Goal: Find specific page/section: Find specific page/section

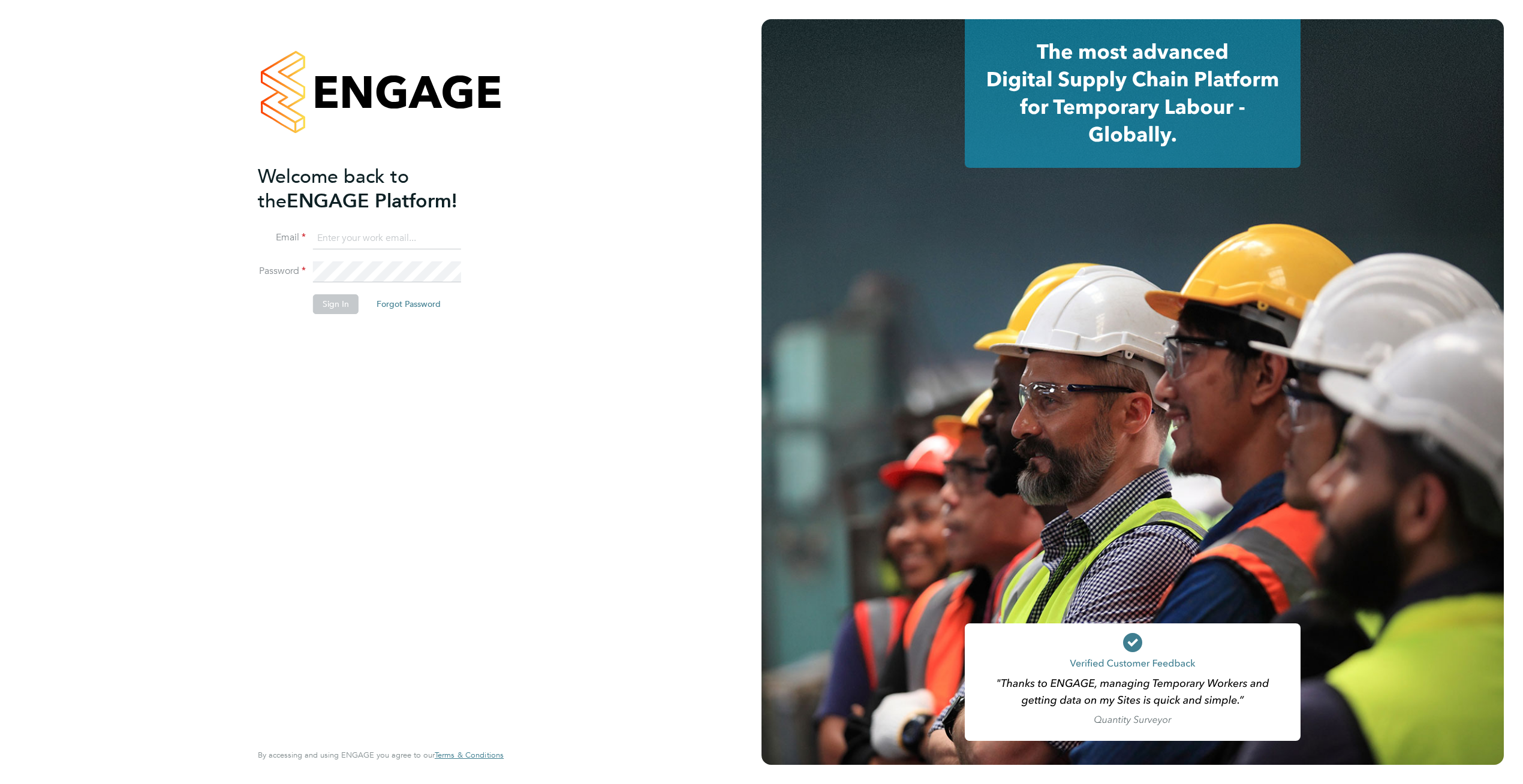
type input "supportuser4@engagetech.com"
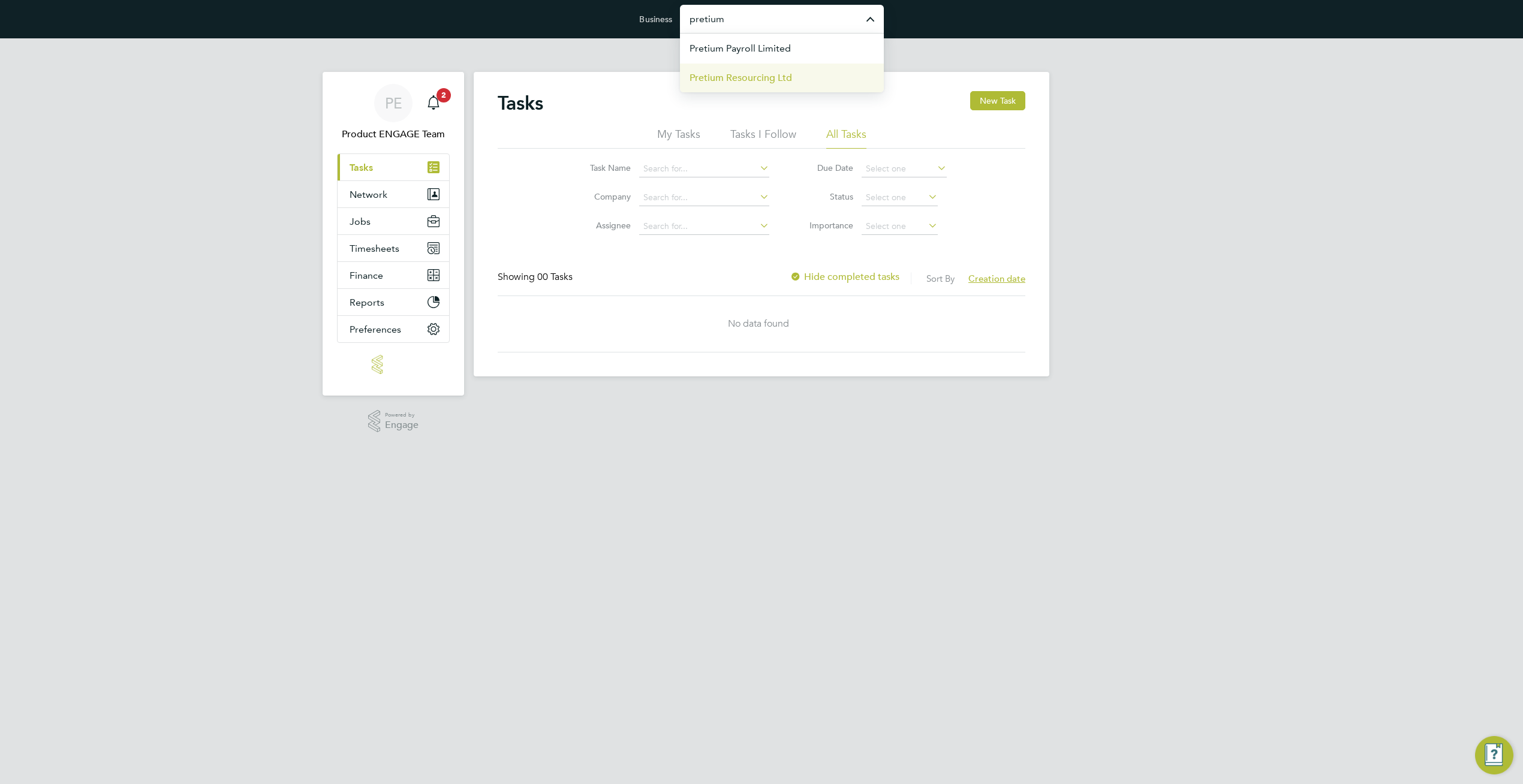
click at [763, 78] on span "Pretium Resourcing Ltd" at bounding box center [740, 78] width 103 height 14
type input "Pretium Resourcing Ltd"
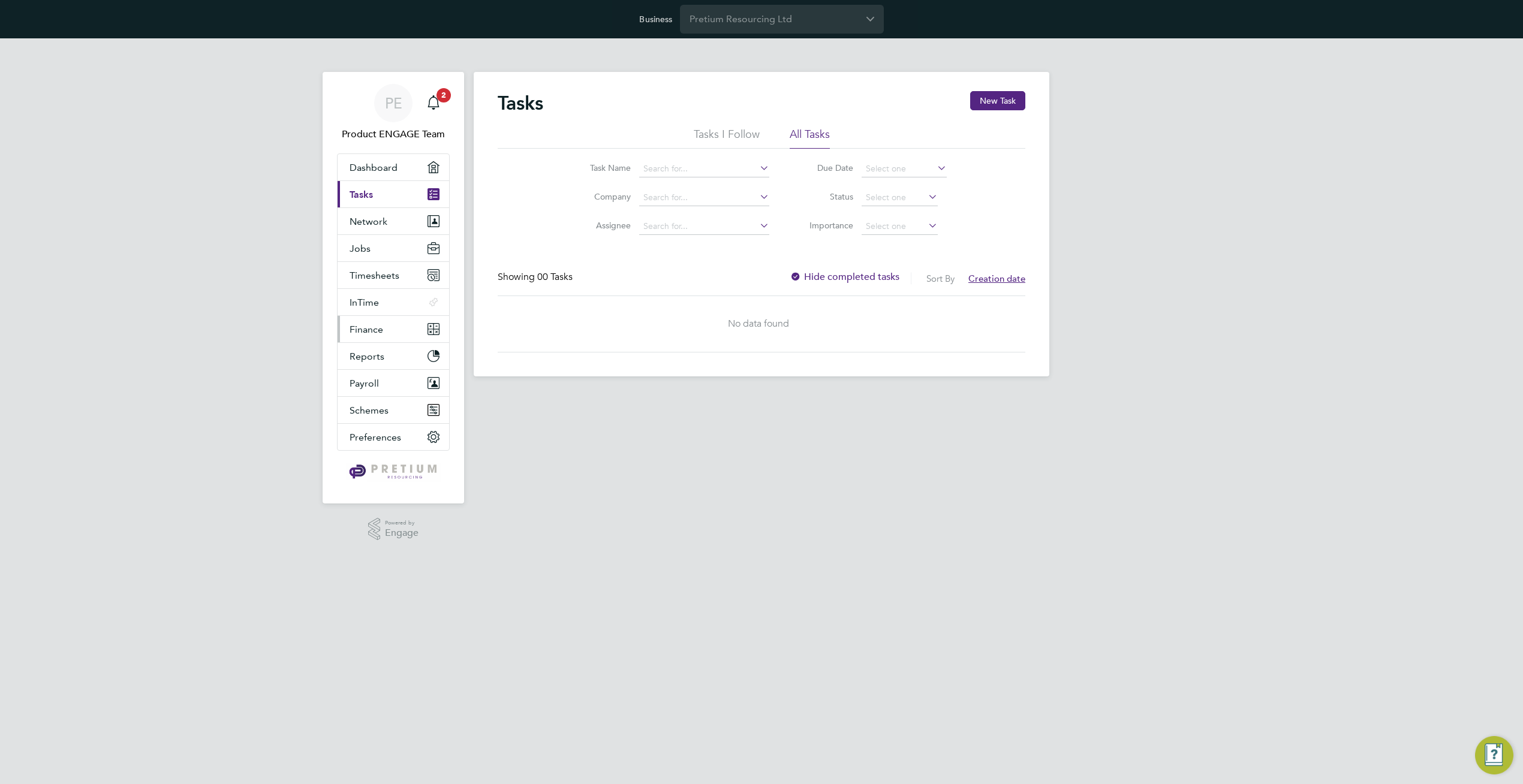
click at [364, 323] on span "Finance" at bounding box center [366, 329] width 34 height 11
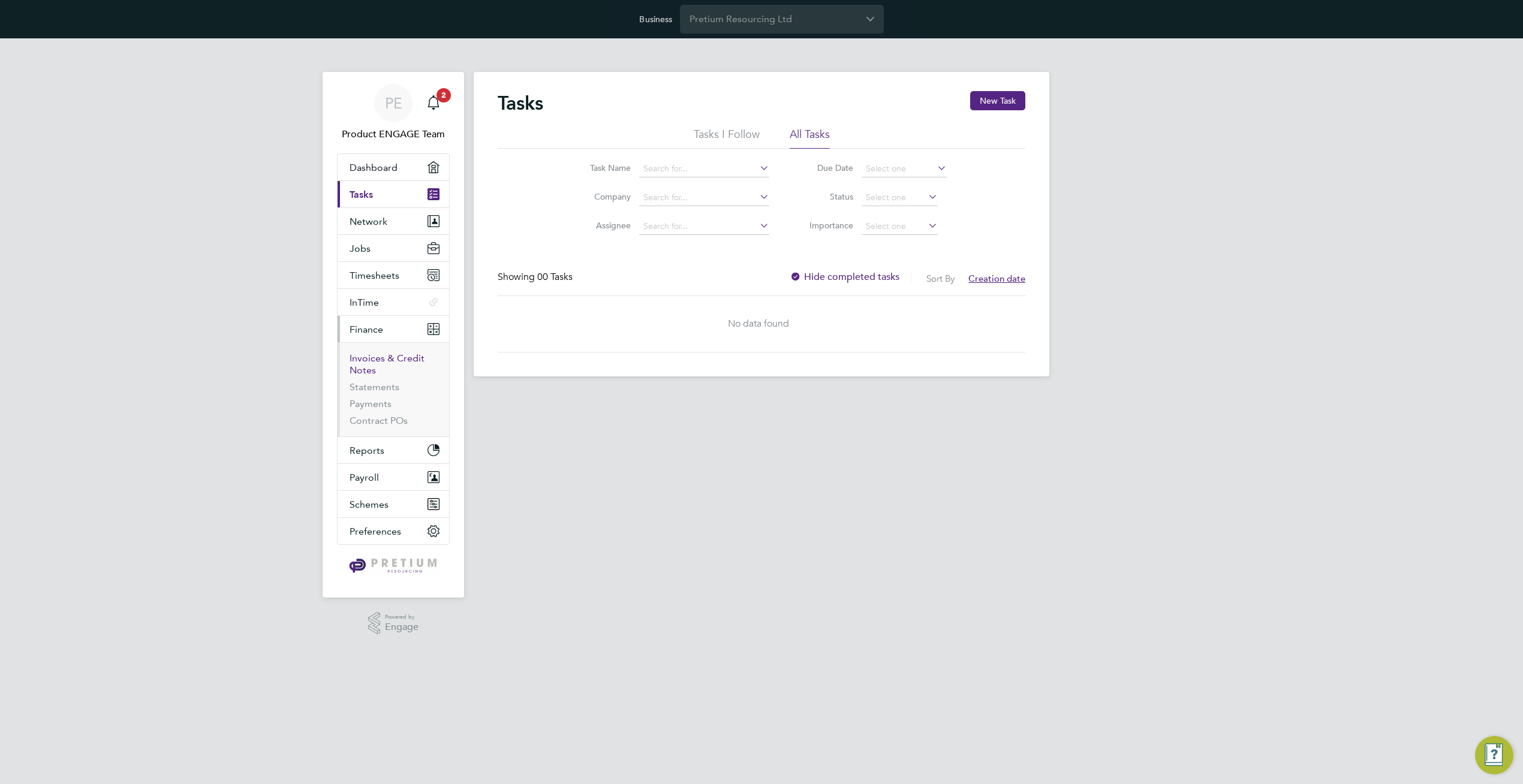
click at [362, 360] on link "Invoices & Credit Notes" at bounding box center [387, 363] width 75 height 23
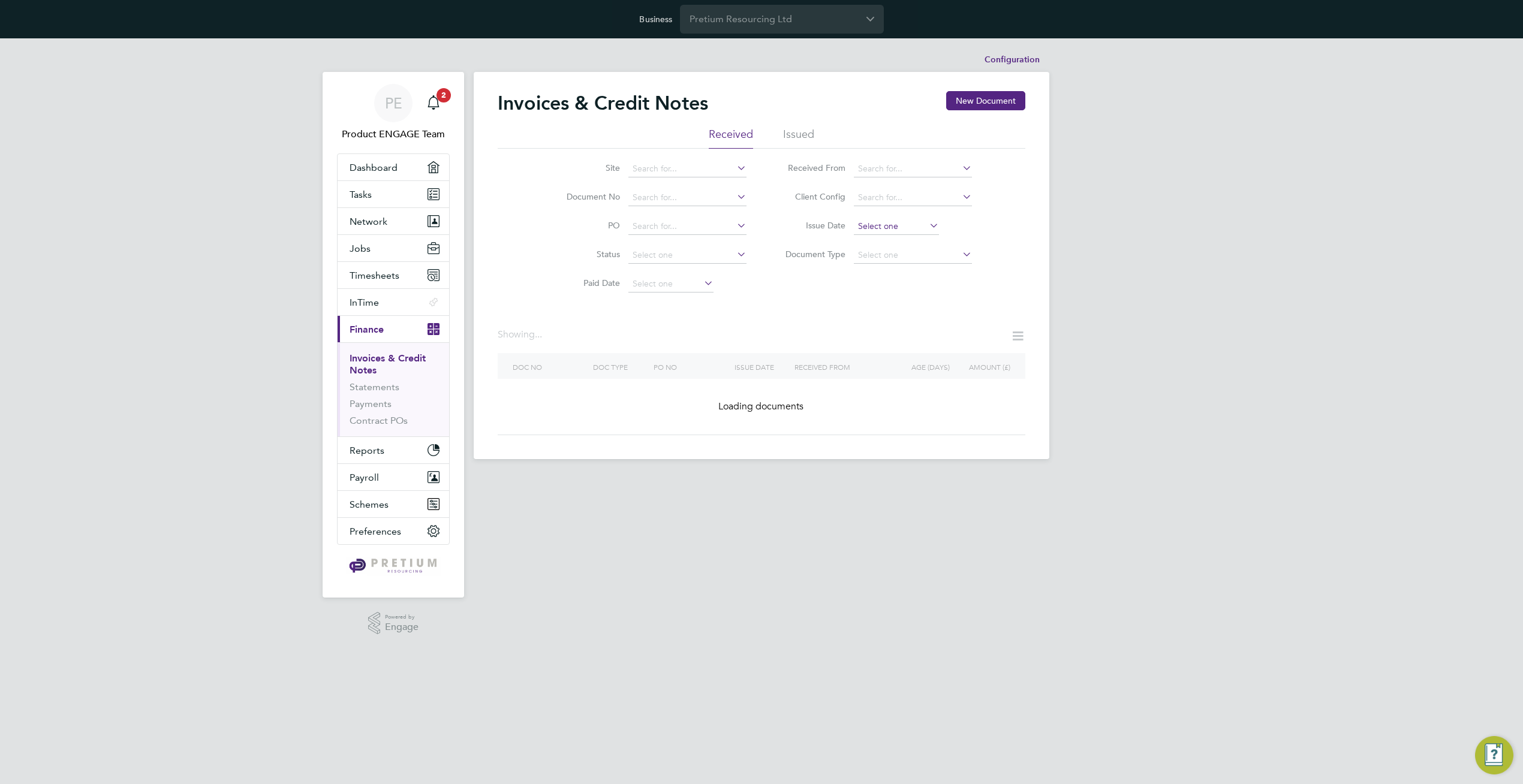
click at [920, 230] on input at bounding box center [896, 226] width 85 height 17
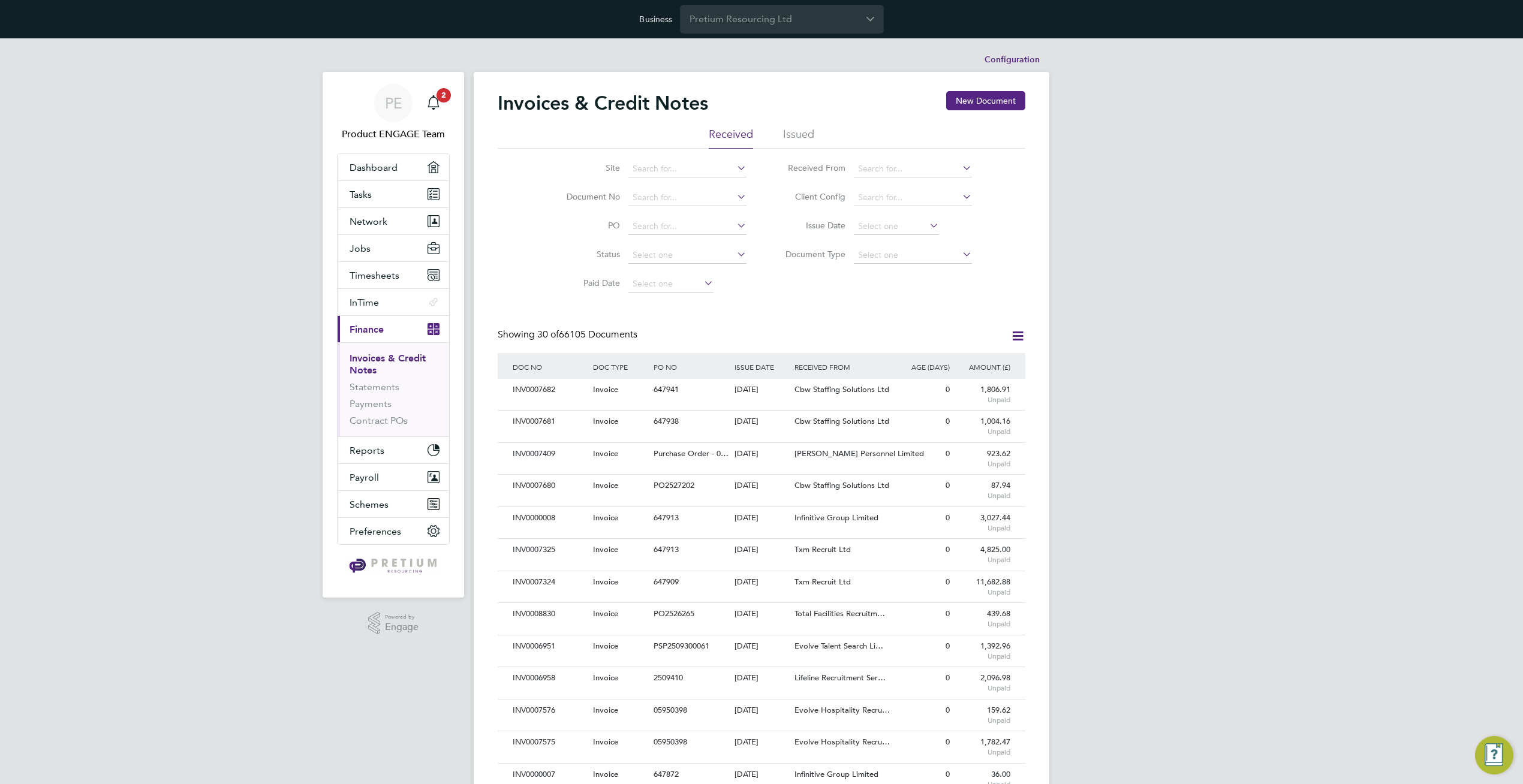
drag, startPoint x: 882, startPoint y: 226, endPoint x: 1141, endPoint y: 256, distance: 260.7
click at [882, 226] on input at bounding box center [896, 226] width 85 height 17
click at [897, 341] on span "30" at bounding box center [896, 329] width 22 height 22
type input "[DATE]"
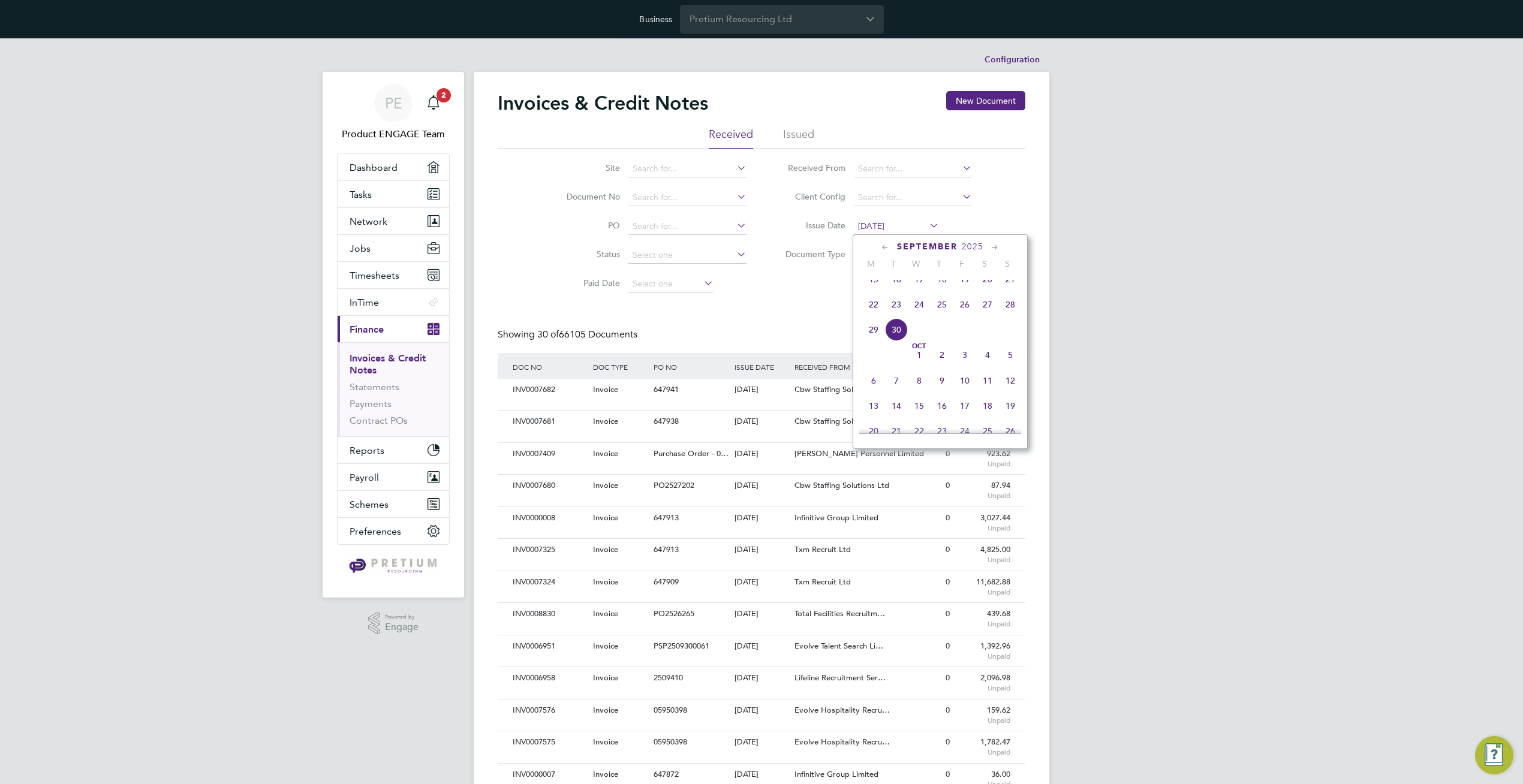
click at [897, 341] on span "30" at bounding box center [896, 329] width 22 height 22
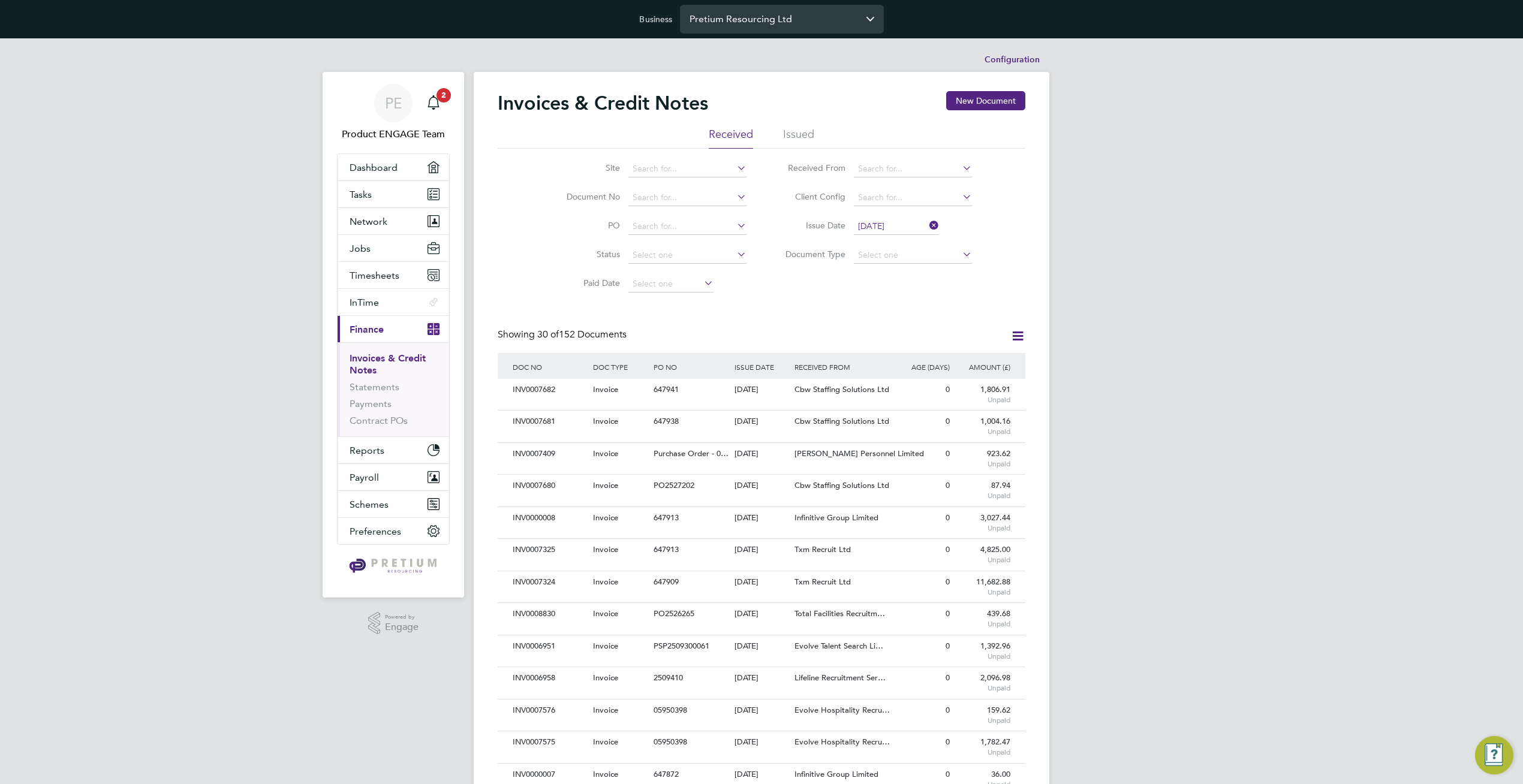
click at [829, 10] on input "Pretium Resourcing Ltd" at bounding box center [782, 19] width 204 height 28
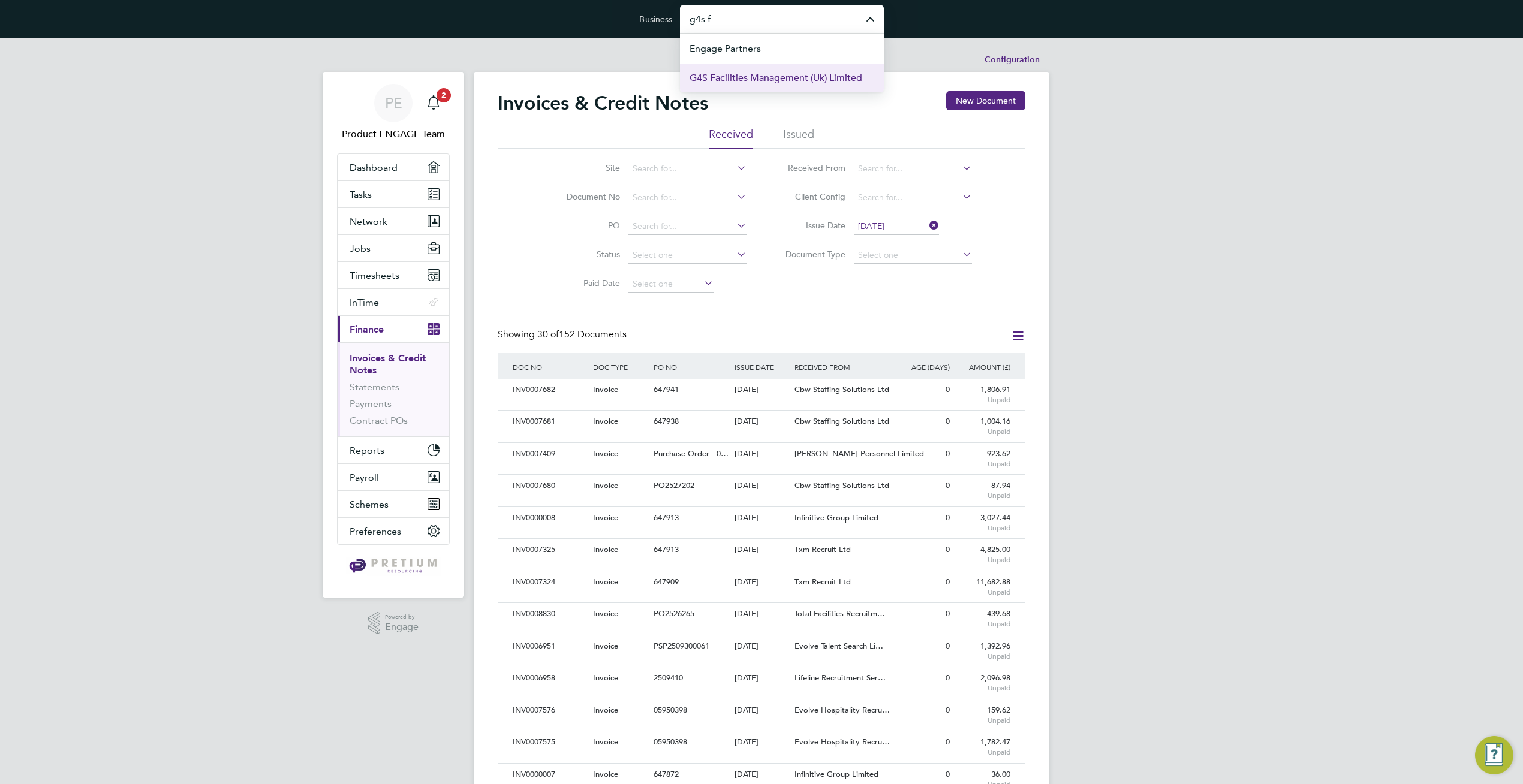
click at [801, 78] on span "G4S Facilities Management (Uk) Limited" at bounding box center [775, 78] width 173 height 14
type input "G4S Facilities Management (Uk) Limited"
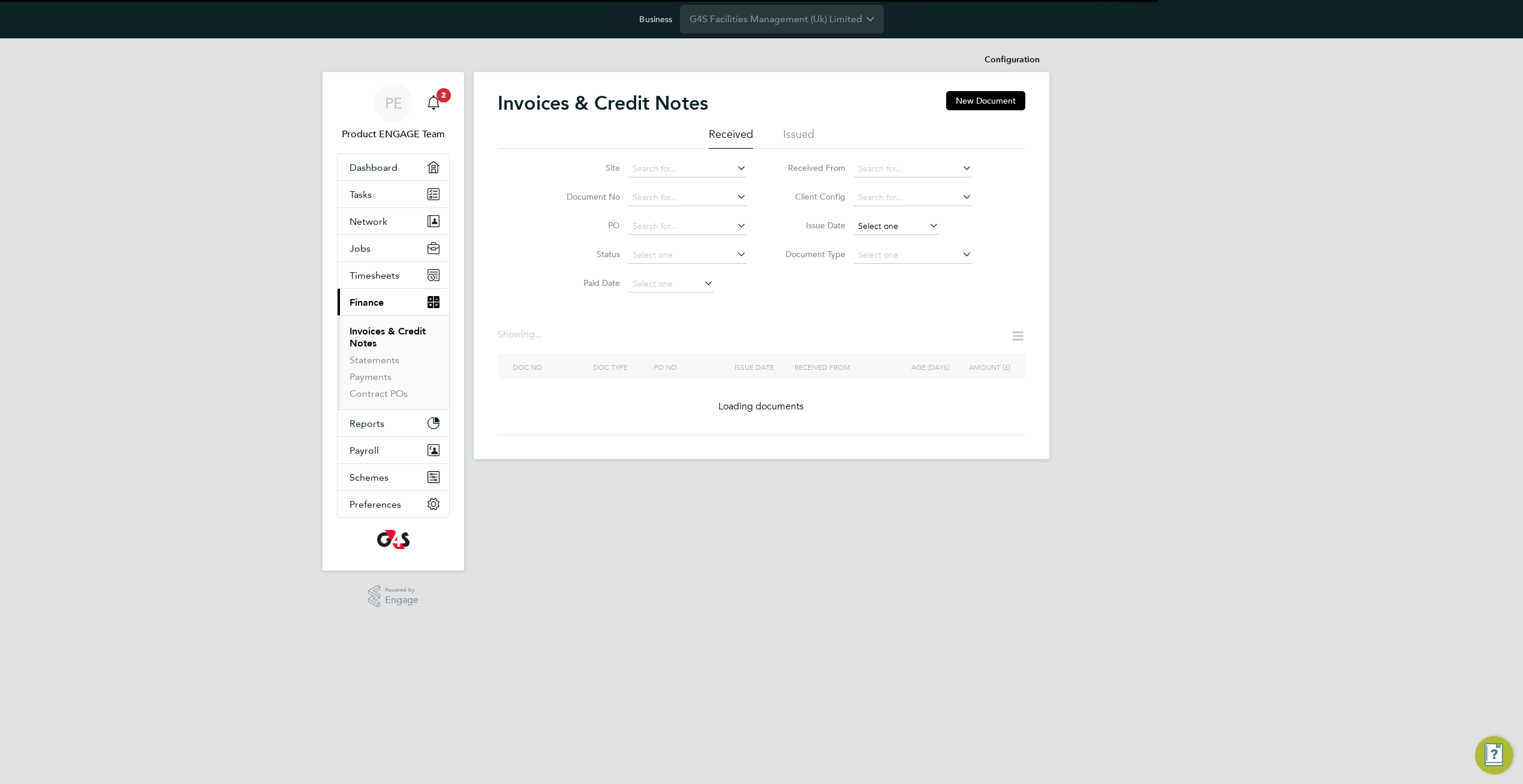
click at [906, 225] on input at bounding box center [896, 226] width 85 height 17
click at [897, 338] on span "30" at bounding box center [896, 329] width 22 height 22
type input "30 Sep 2025"
click at [927, 222] on icon at bounding box center [927, 225] width 0 height 17
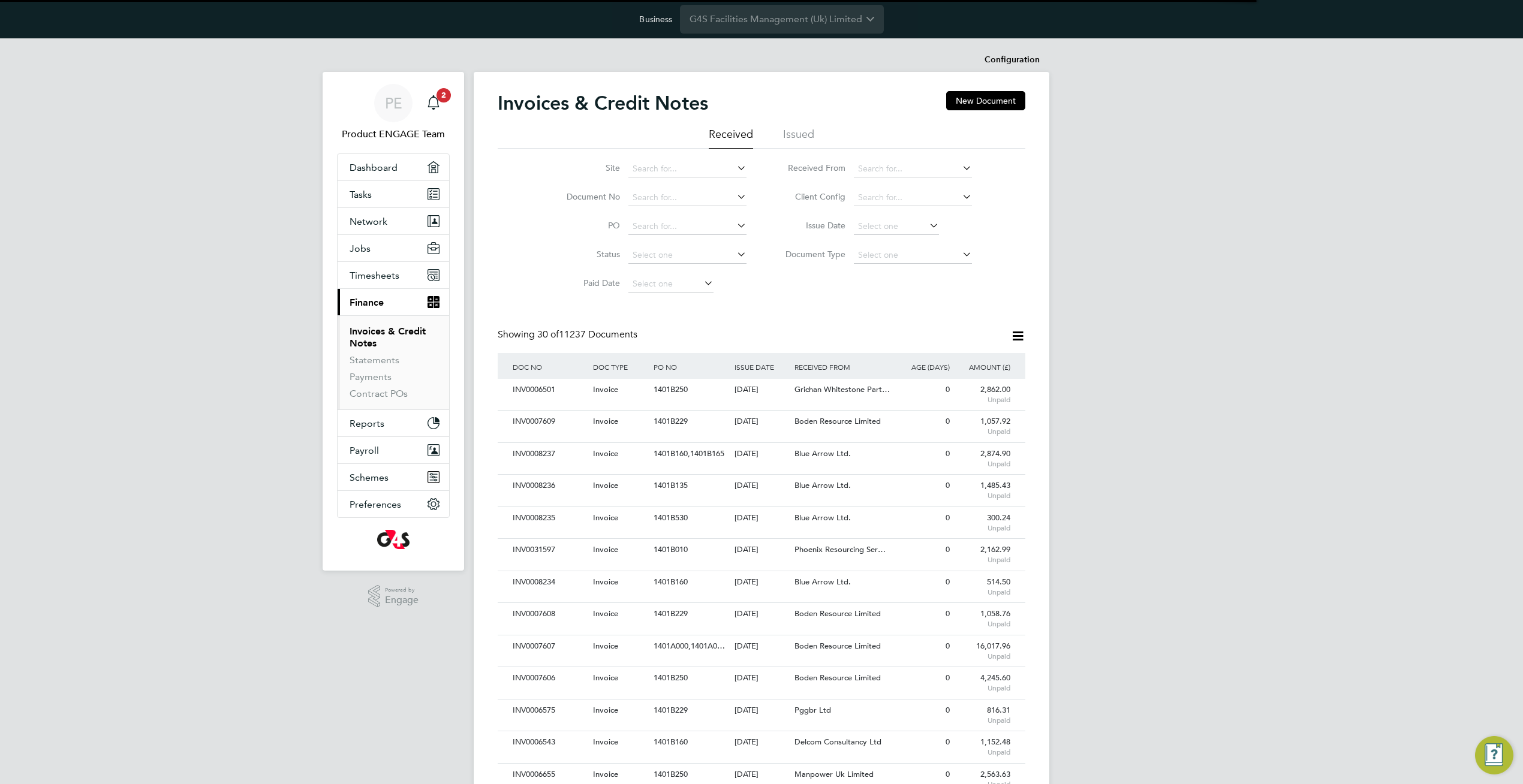
scroll to position [0, 0]
click at [898, 221] on input at bounding box center [896, 226] width 85 height 17
click at [903, 228] on input at bounding box center [896, 226] width 85 height 17
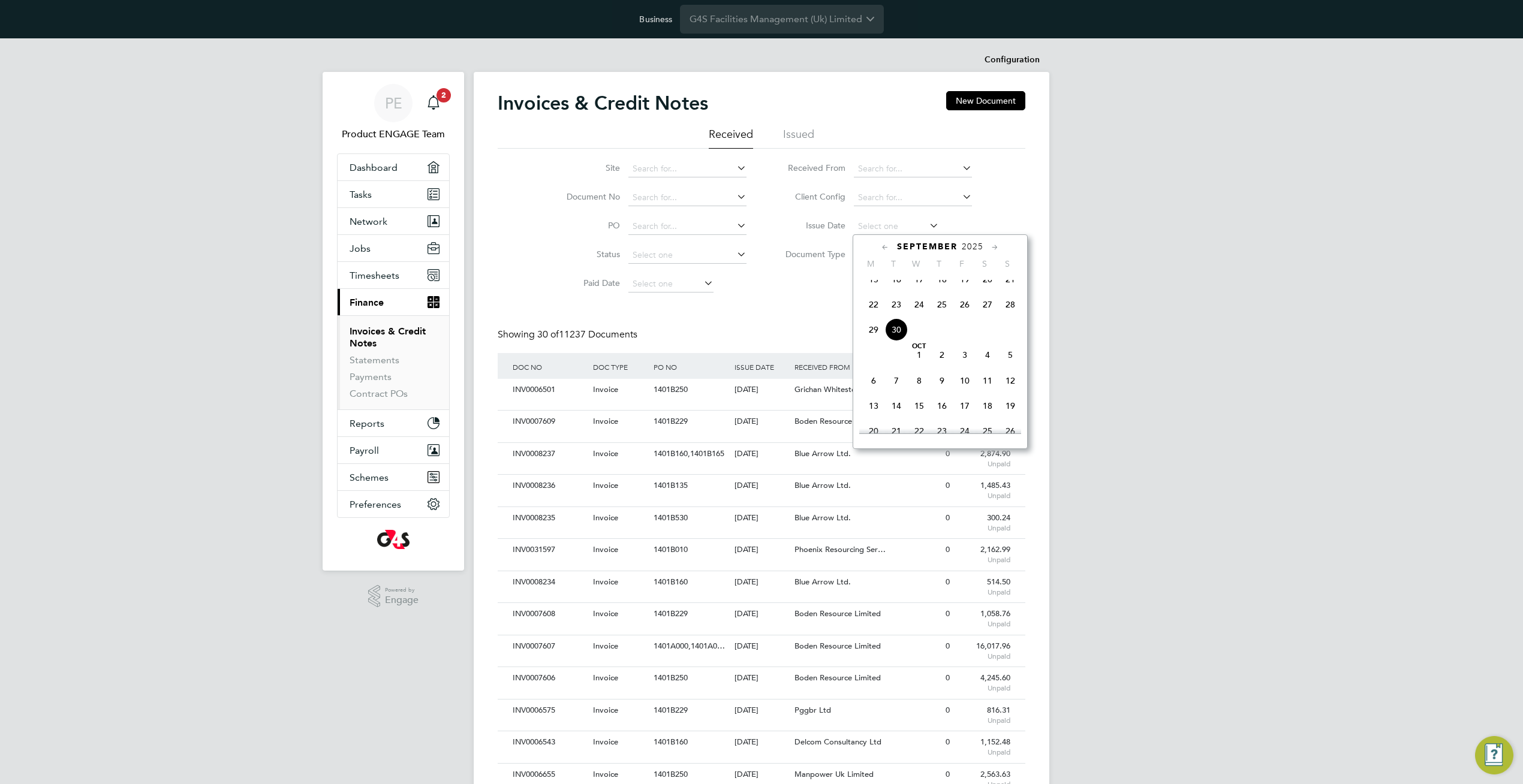
click at [897, 337] on span "30" at bounding box center [896, 329] width 22 height 22
type input "[DATE]"
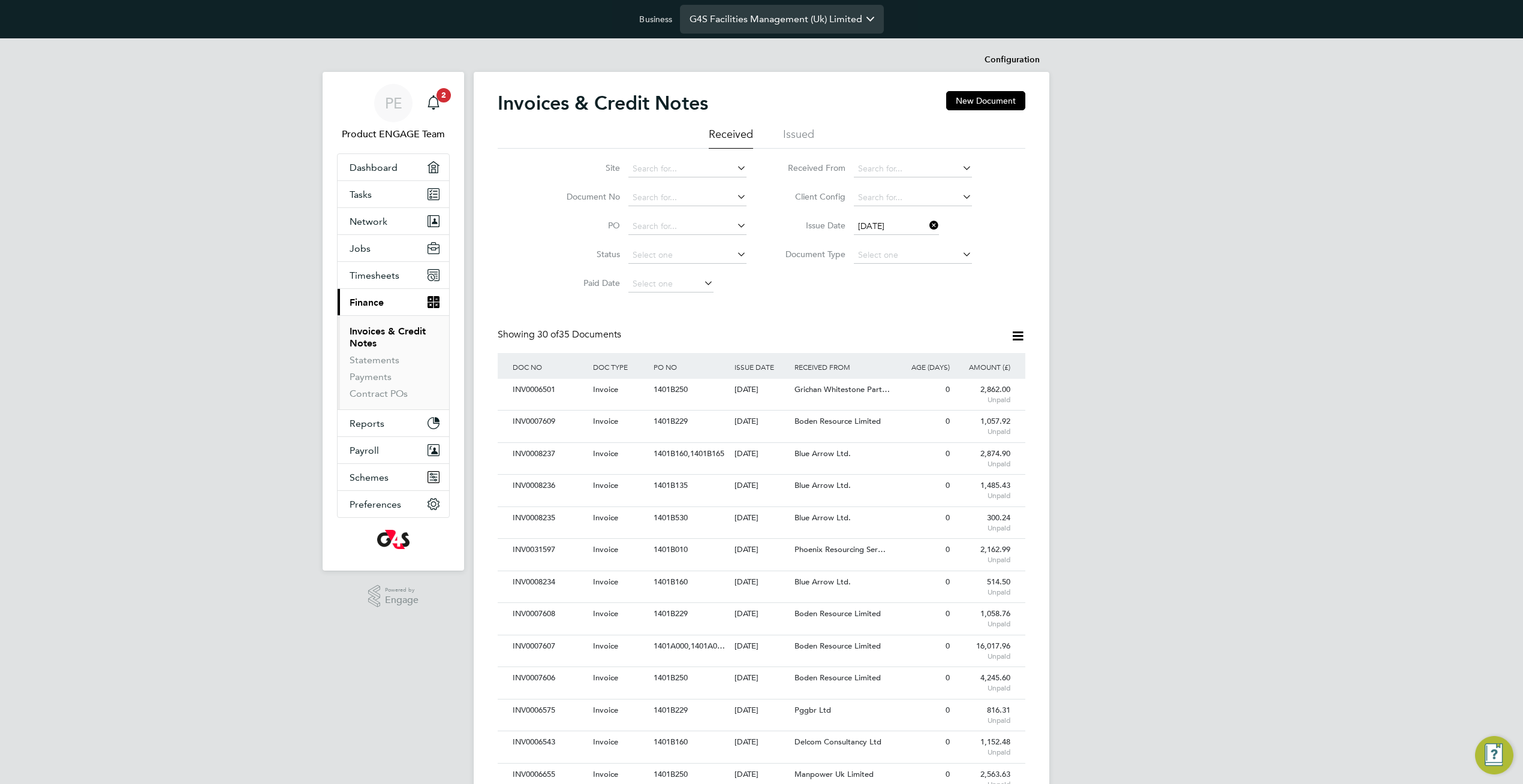
click at [745, 20] on input "G4S Facilities Management (Uk) Limited" at bounding box center [782, 19] width 204 height 28
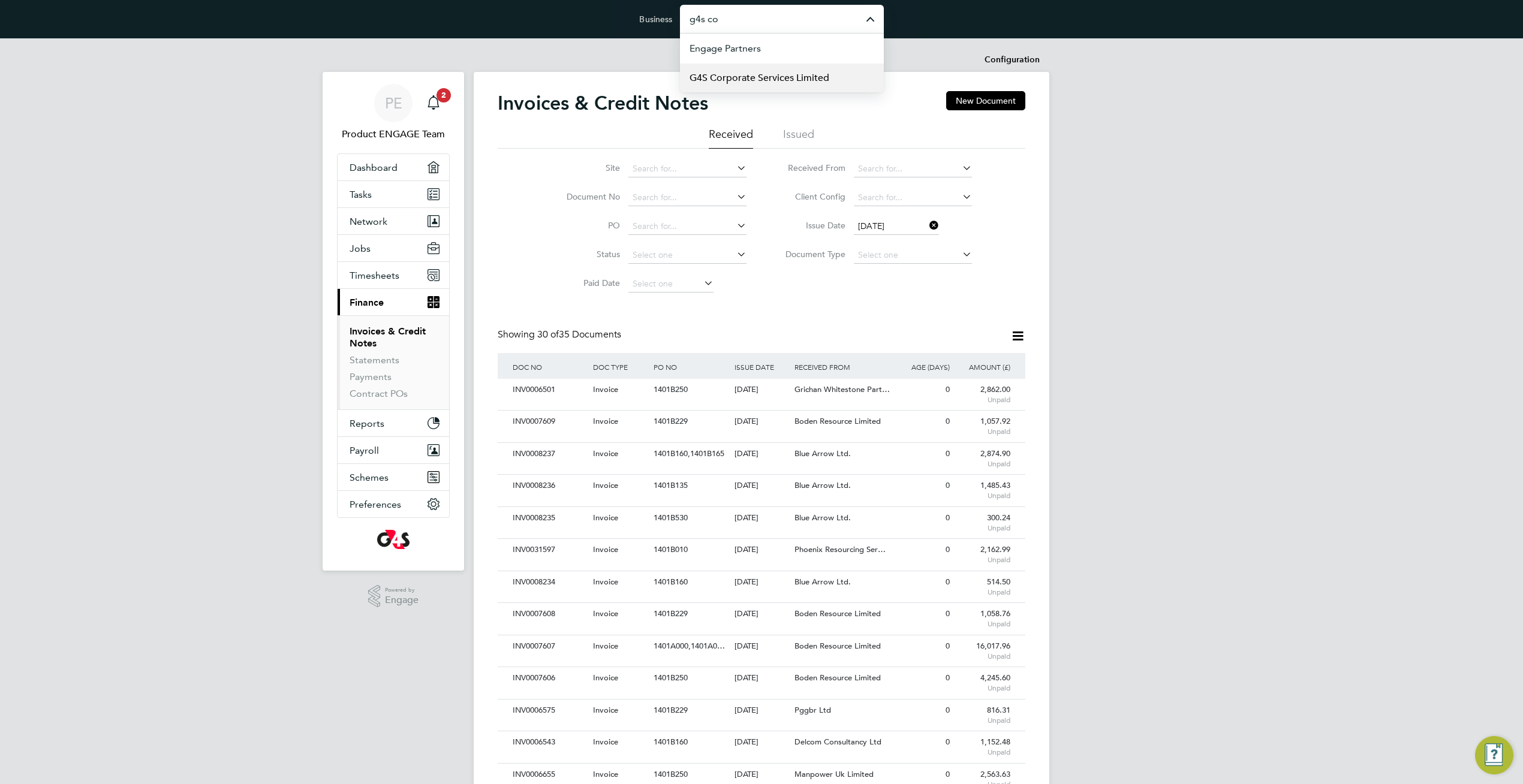
click at [745, 78] on span "G4S Corporate Services Limited" at bounding box center [758, 78] width 139 height 14
type input "G4S Corporate Services Limited"
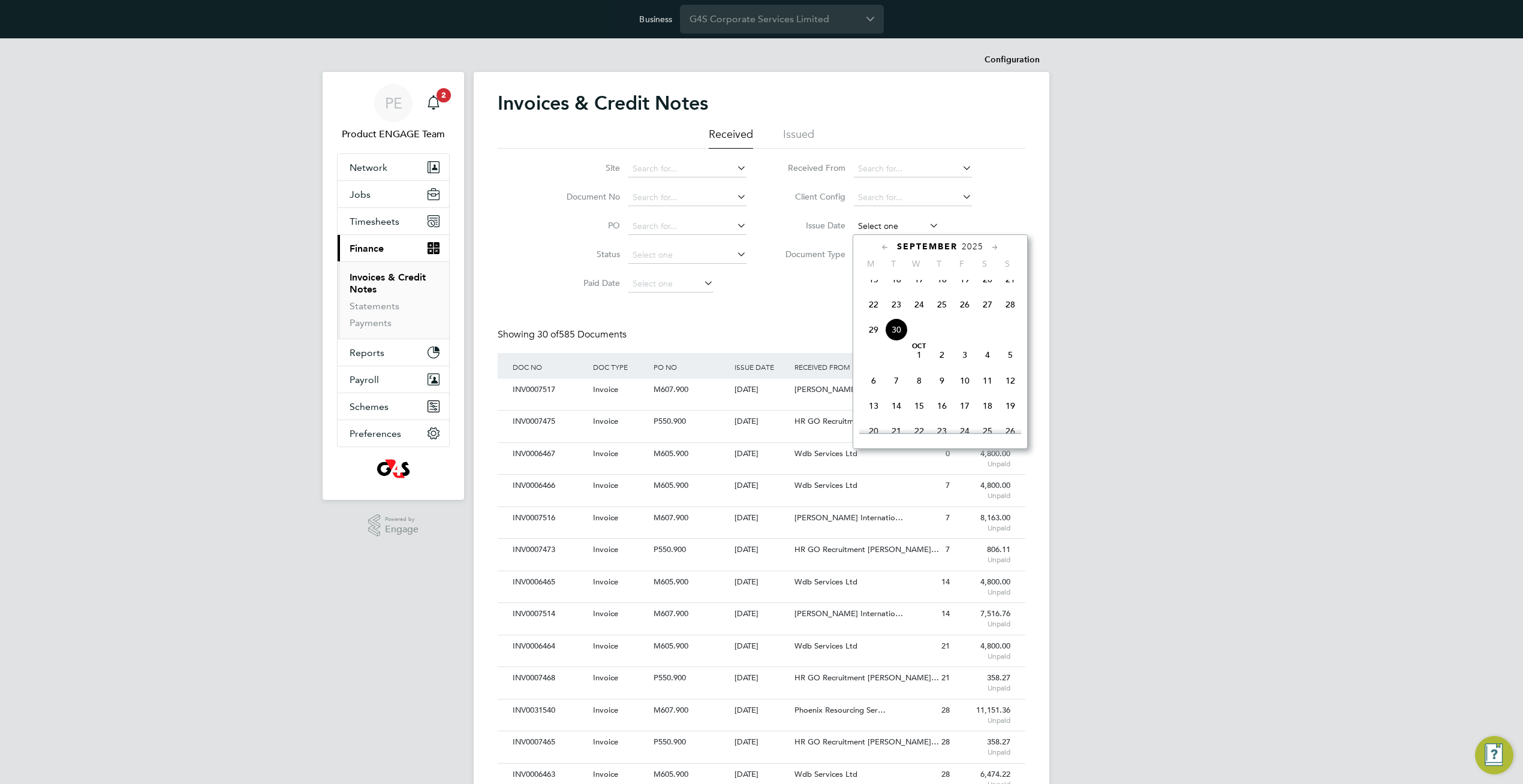
click at [901, 226] on input at bounding box center [896, 226] width 85 height 17
click at [899, 341] on span "30" at bounding box center [896, 329] width 22 height 22
type input "[DATE]"
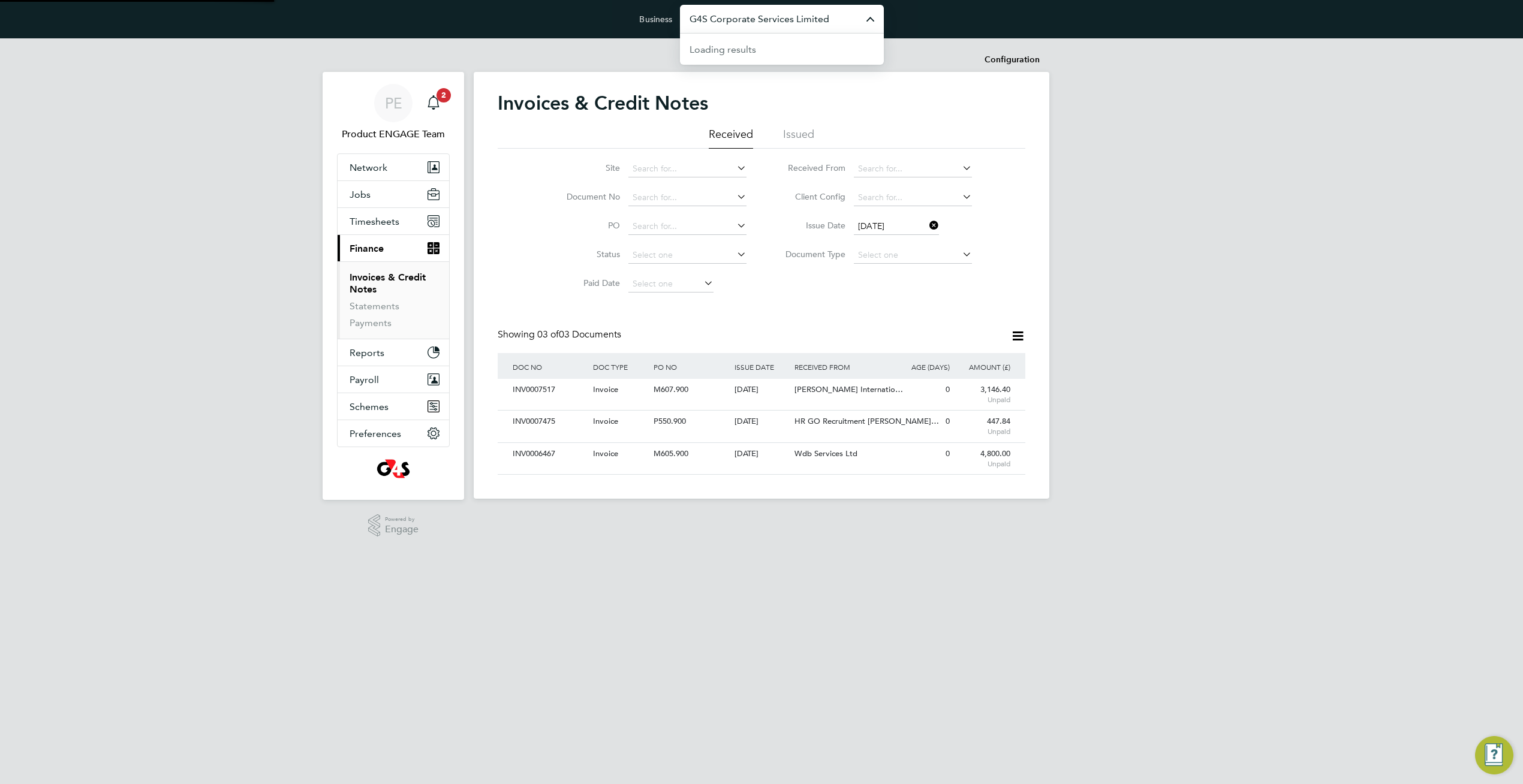
click at [789, 25] on input "G4S Corporate Services Limited" at bounding box center [782, 19] width 204 height 28
click at [774, 121] on span "G4s Cash Solutions (Uk) Limited" at bounding box center [757, 121] width 137 height 14
type input "G4s Cash Solutions (Uk) Limited"
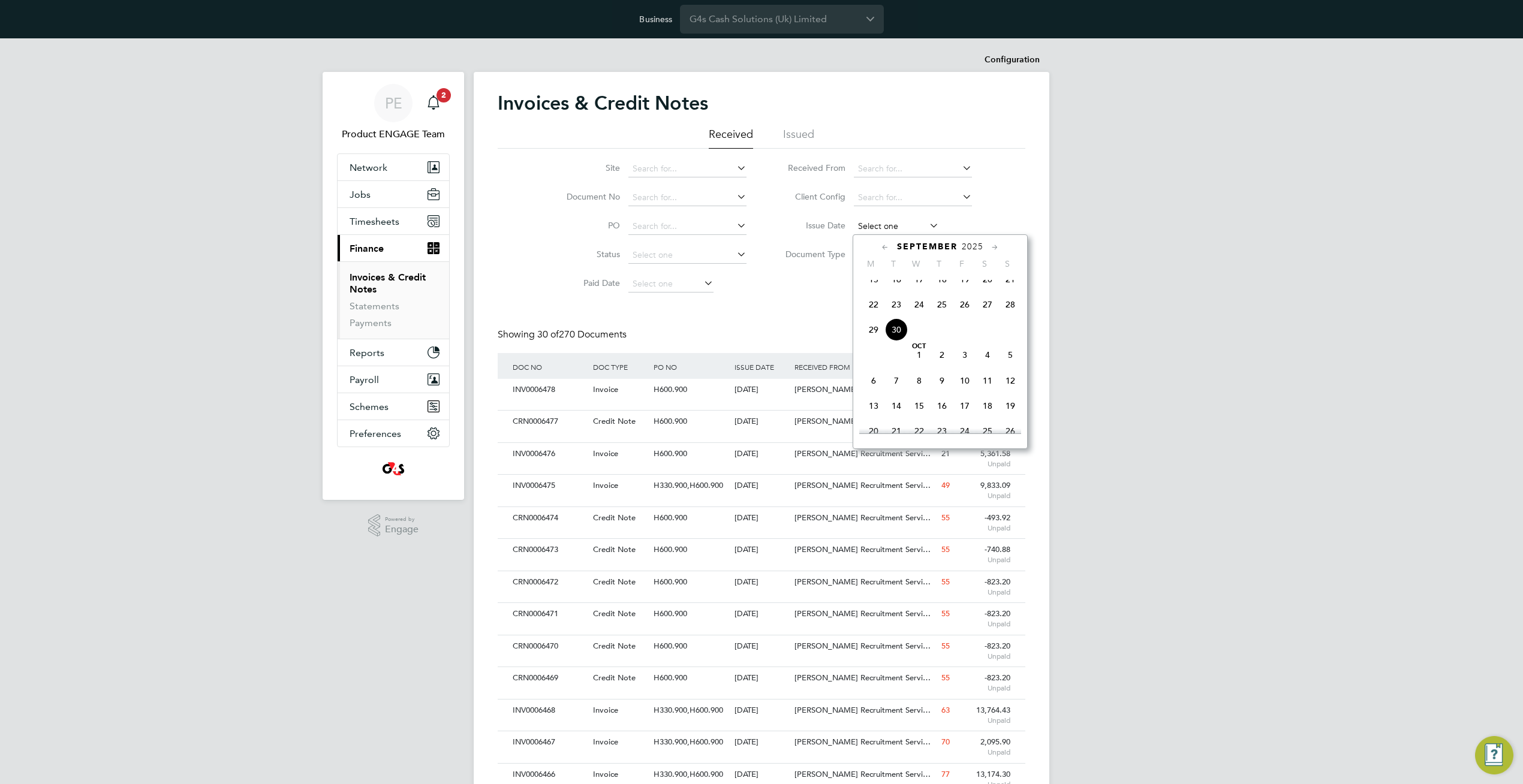
click at [891, 221] on input at bounding box center [896, 226] width 85 height 17
click at [894, 341] on span "30" at bounding box center [896, 329] width 22 height 22
type input "[DATE]"
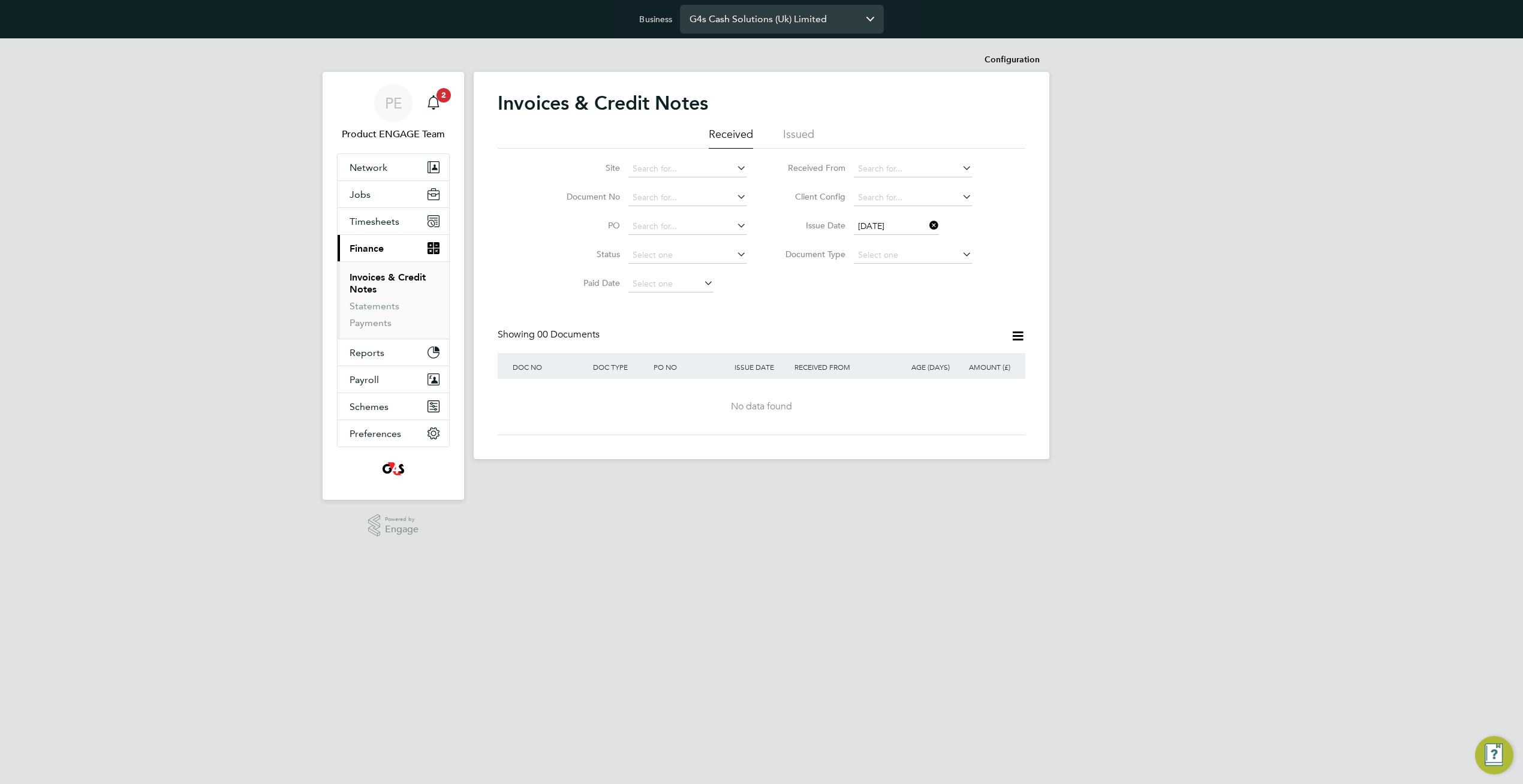
click at [766, 24] on input "G4s Cash Solutions (Uk) Limited" at bounding box center [782, 19] width 204 height 28
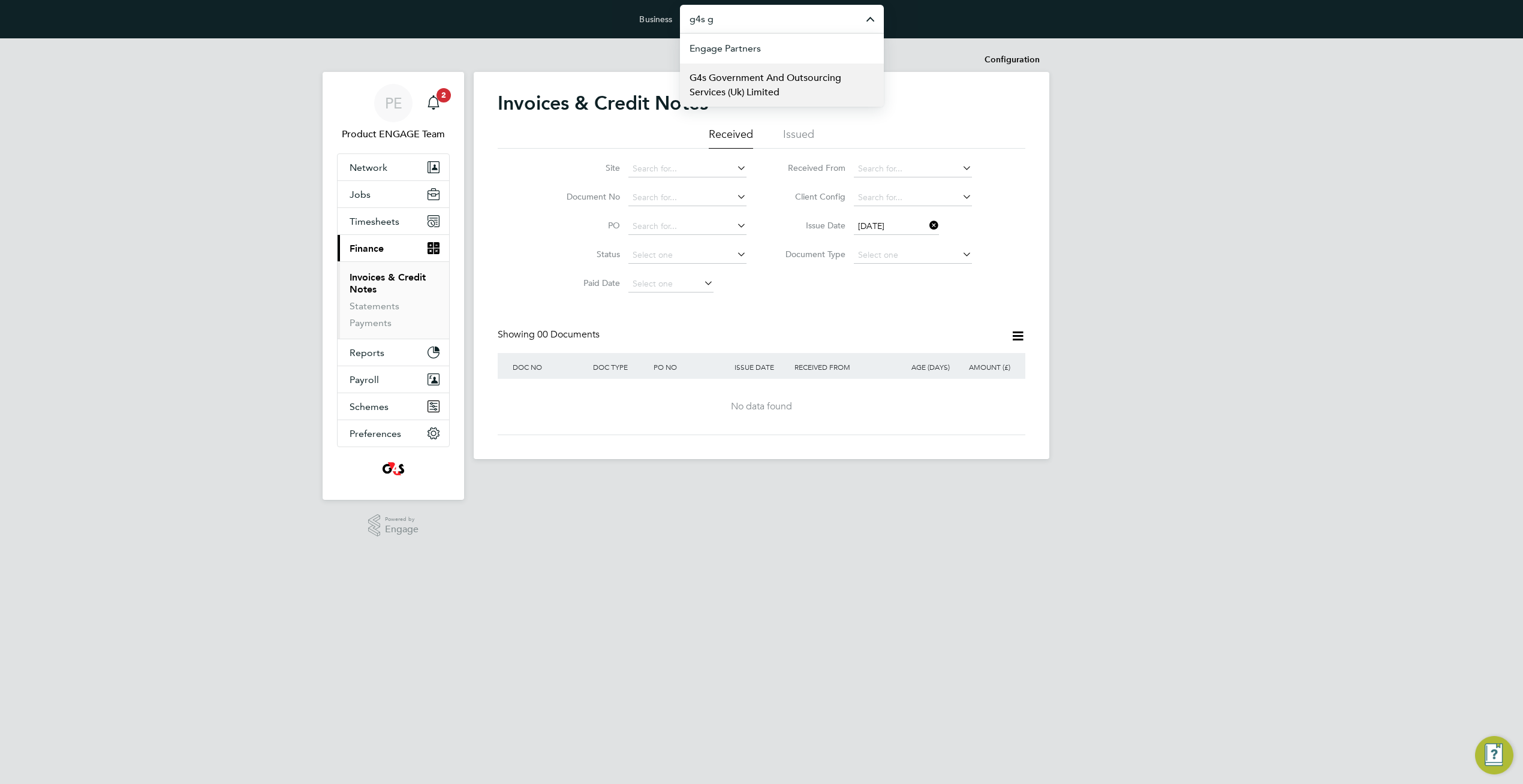
click at [769, 84] on span "G4s Government And Outsourcing Services (Uk) Limited" at bounding box center [781, 85] width 184 height 29
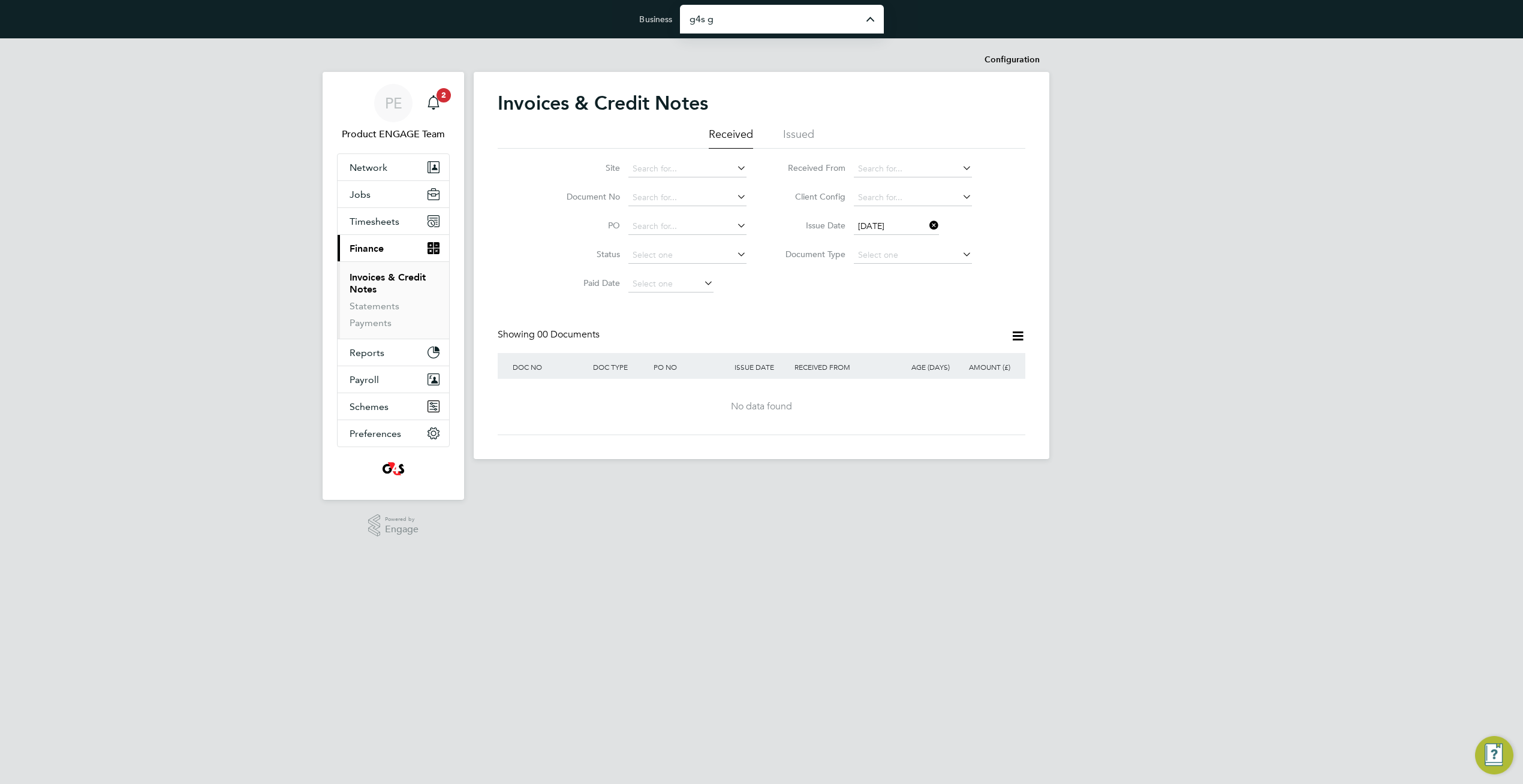
type input "G4s Government And Outsourcing Services (Uk) Limited"
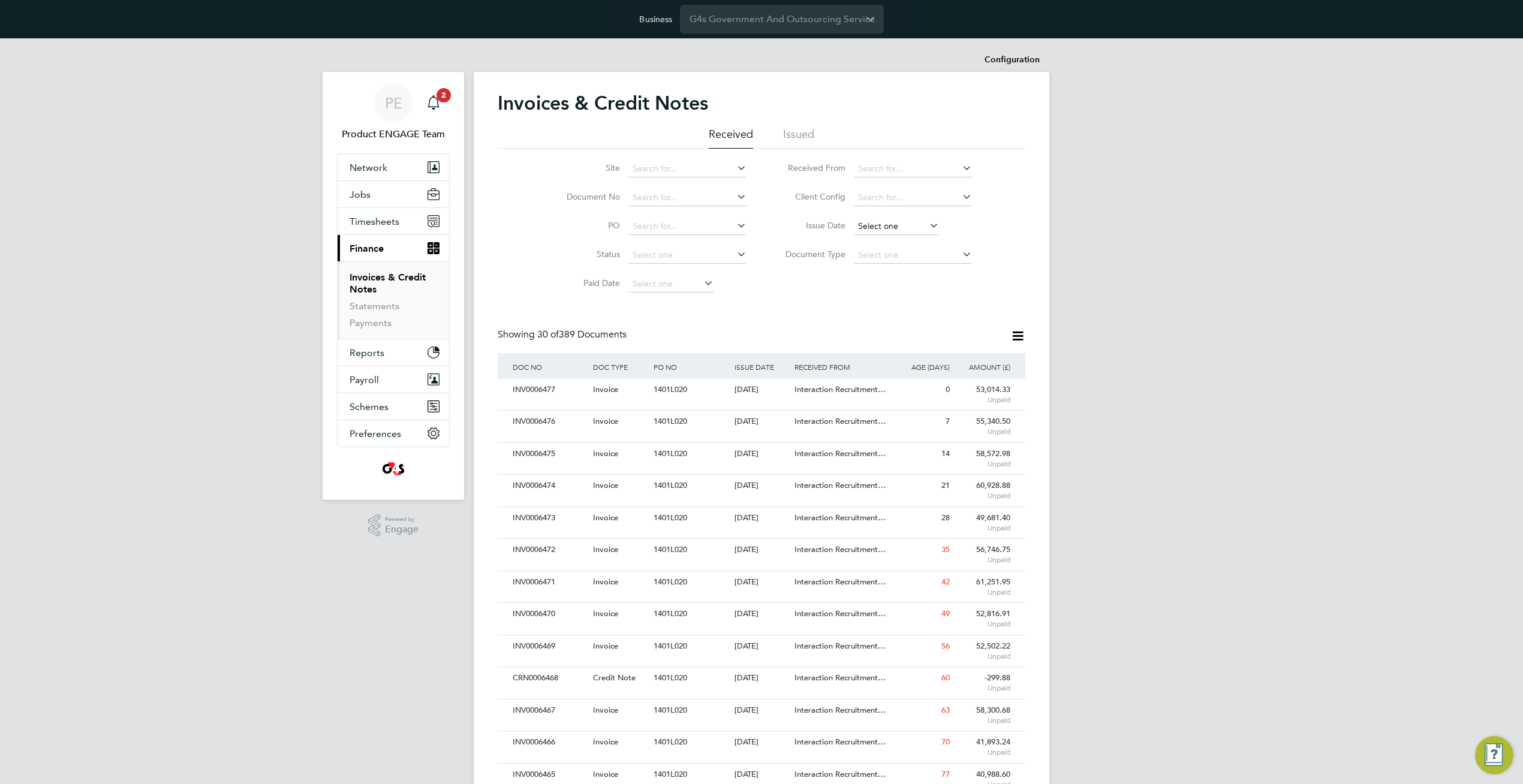
click at [896, 227] on input at bounding box center [896, 226] width 85 height 17
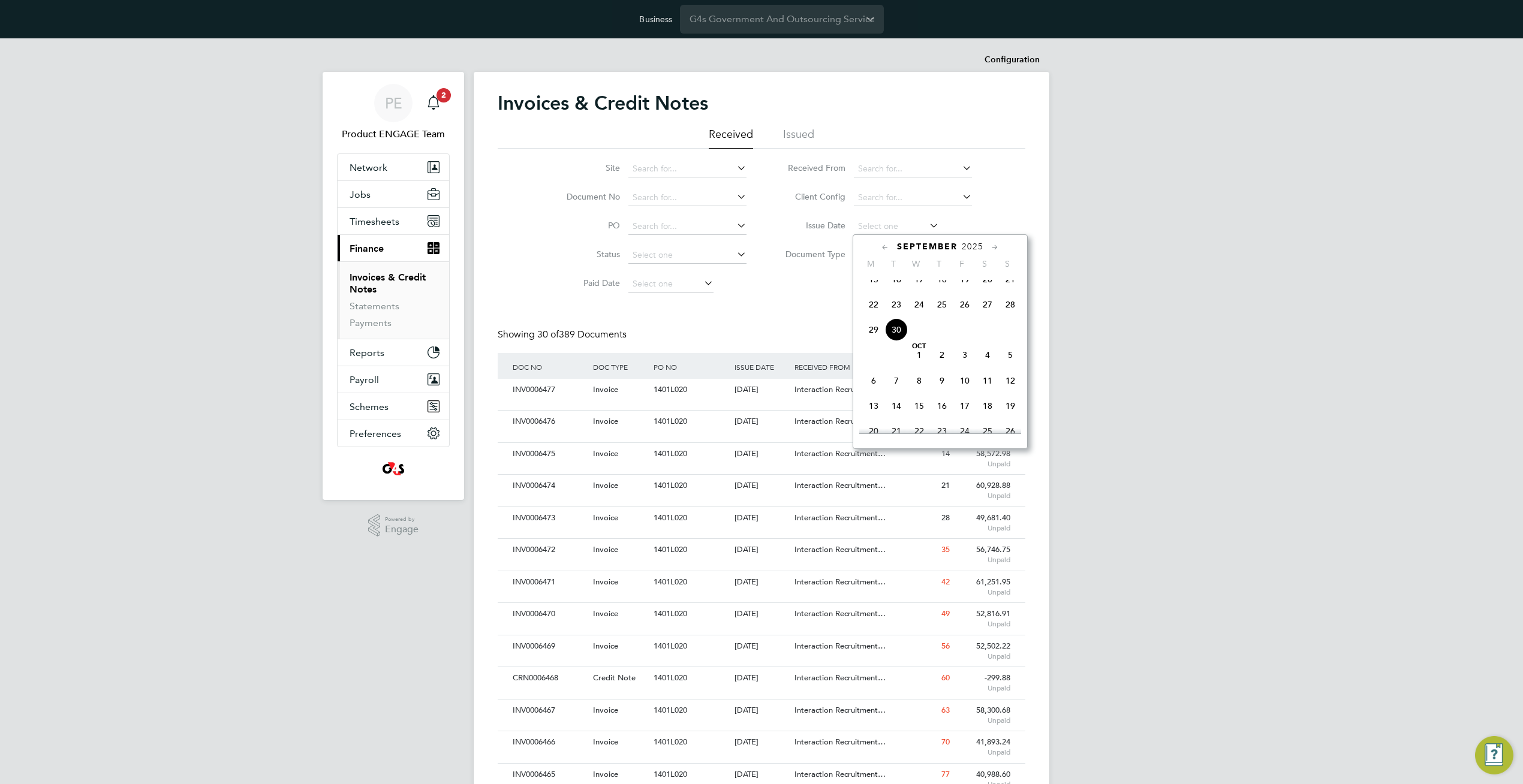
click at [894, 339] on span "30" at bounding box center [896, 329] width 22 height 22
type input "[DATE]"
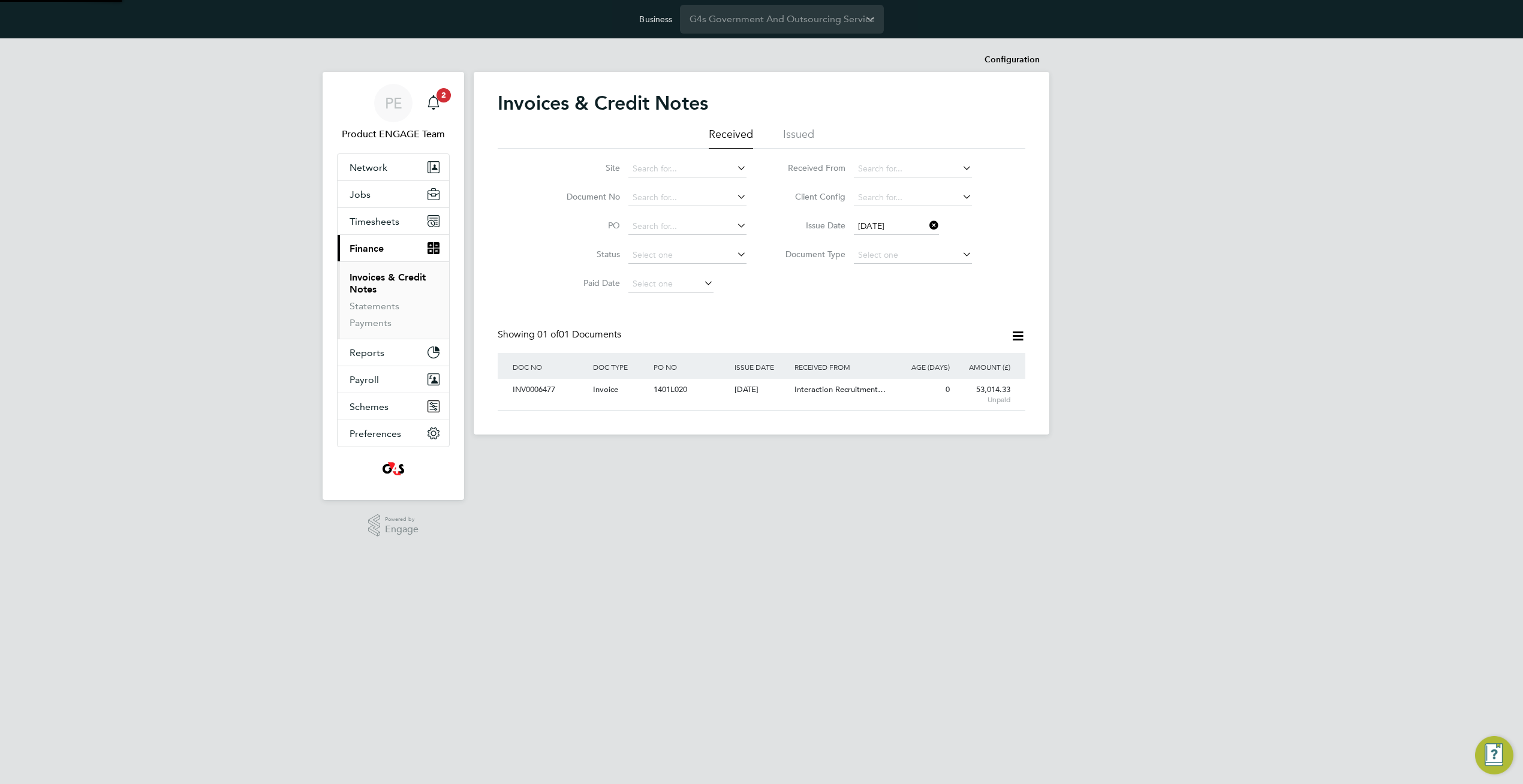
scroll to position [22, 101]
click at [729, 21] on input "G4s Government And Outsourcing Services (Uk) Limited" at bounding box center [782, 19] width 204 height 28
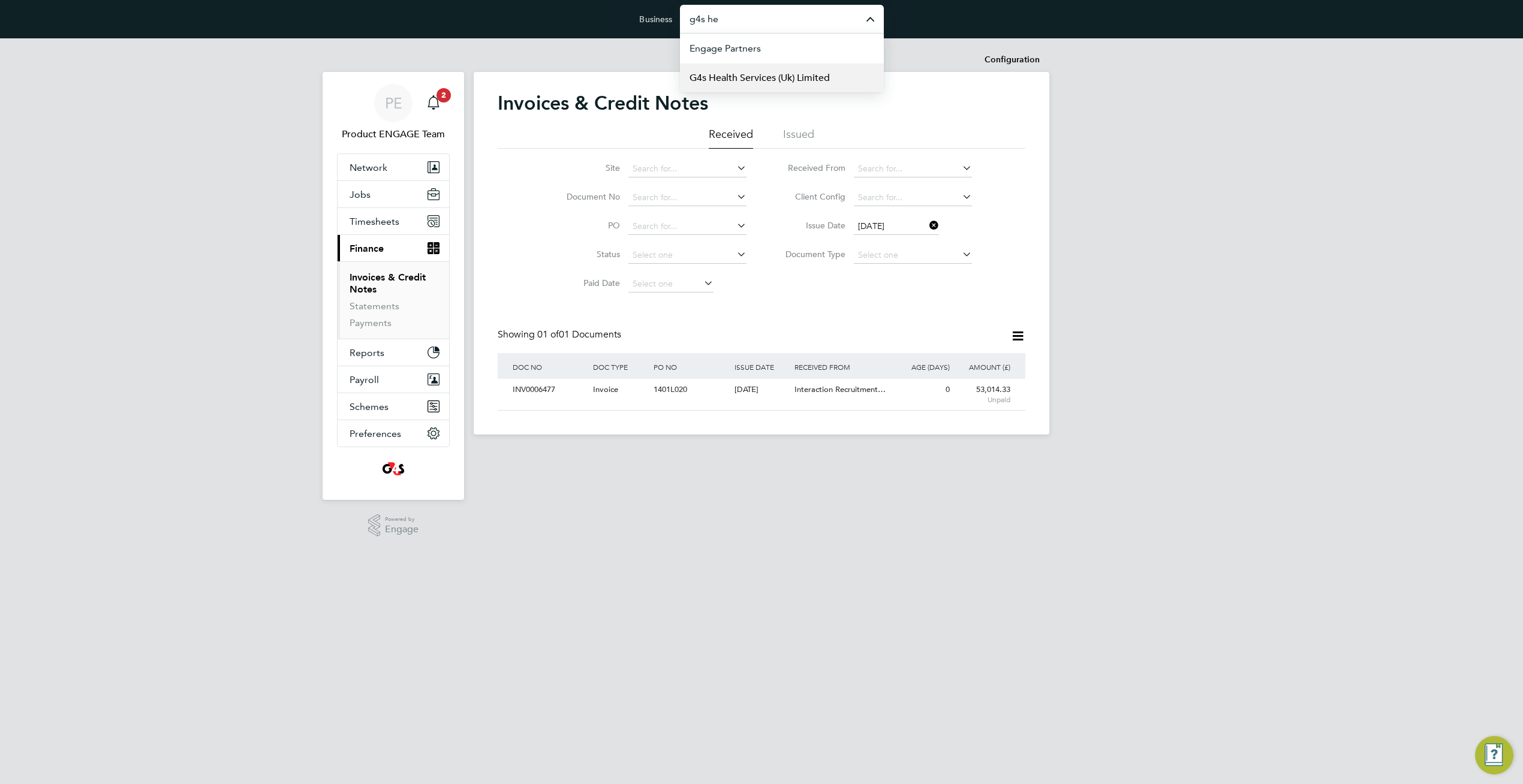
click at [779, 82] on span "G4s Health Services (Uk) Limited" at bounding box center [759, 78] width 140 height 14
type input "G4s Health Services (Uk) Limited"
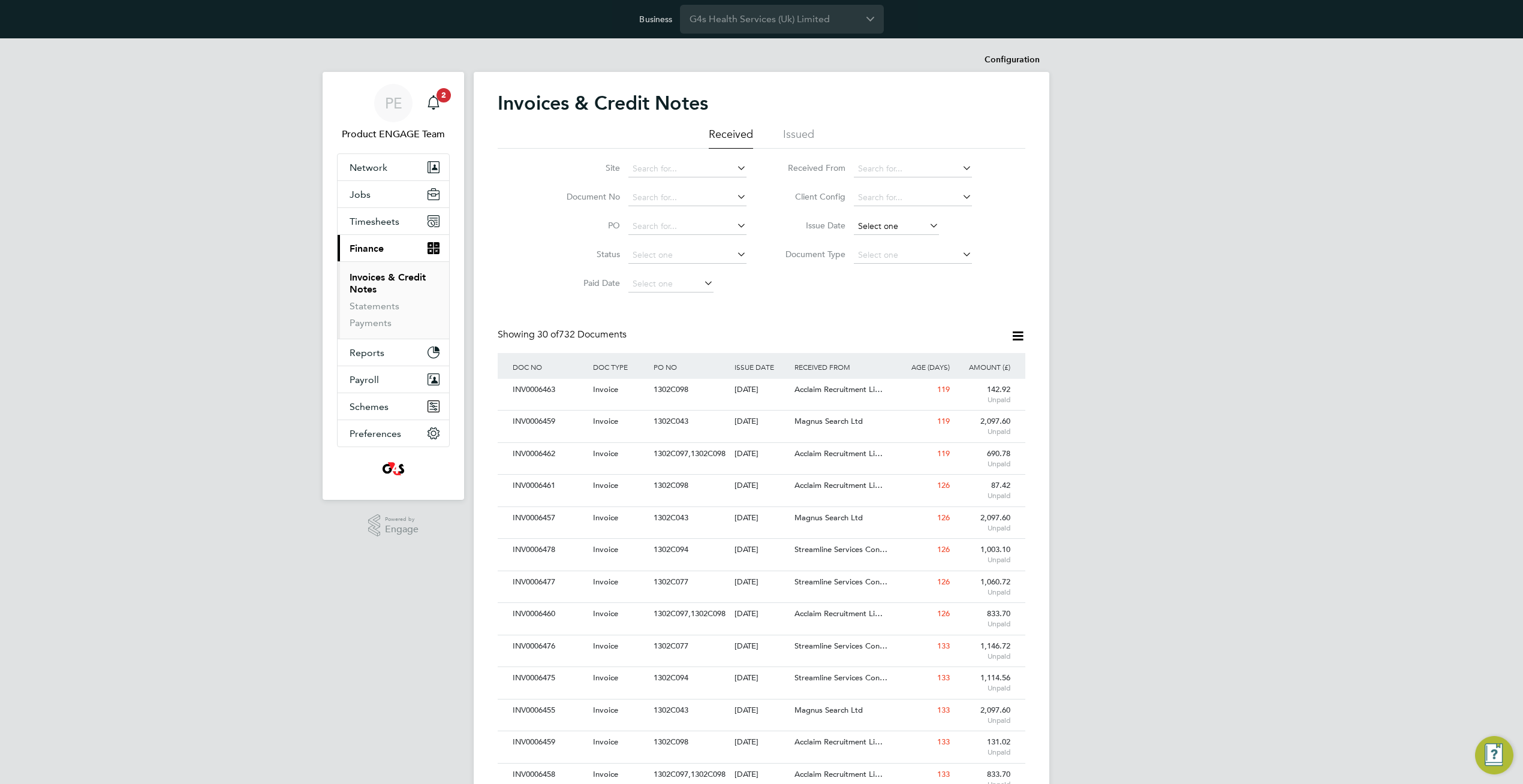
click at [906, 229] on input at bounding box center [896, 226] width 85 height 17
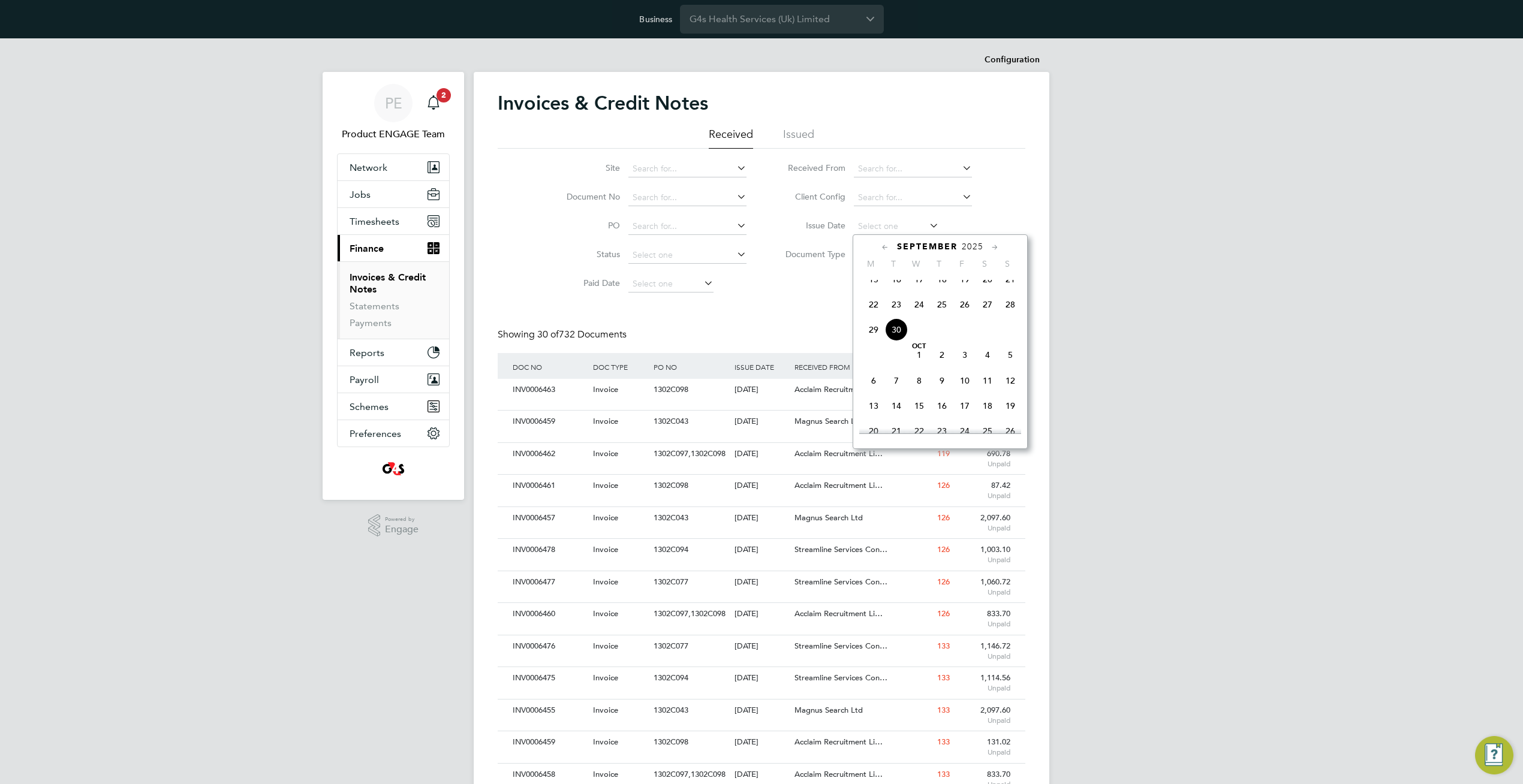
click at [898, 341] on span "30" at bounding box center [896, 329] width 22 height 22
type input "[DATE]"
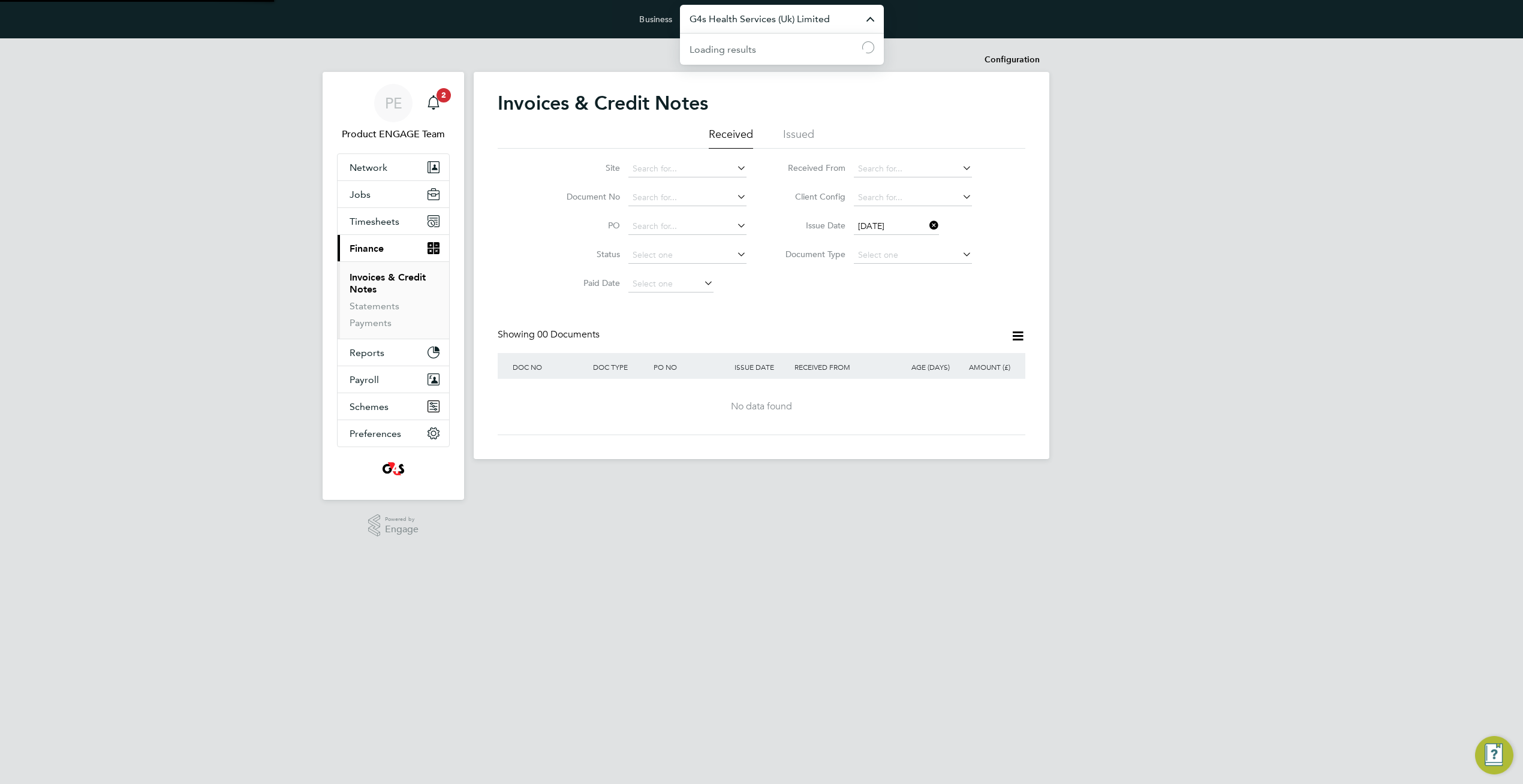
click at [772, 23] on input "G4s Health Services (Uk) Limited" at bounding box center [782, 19] width 204 height 28
click at [756, 80] on span "G4s Secure Solutions (Uk) Limited" at bounding box center [762, 78] width 146 height 14
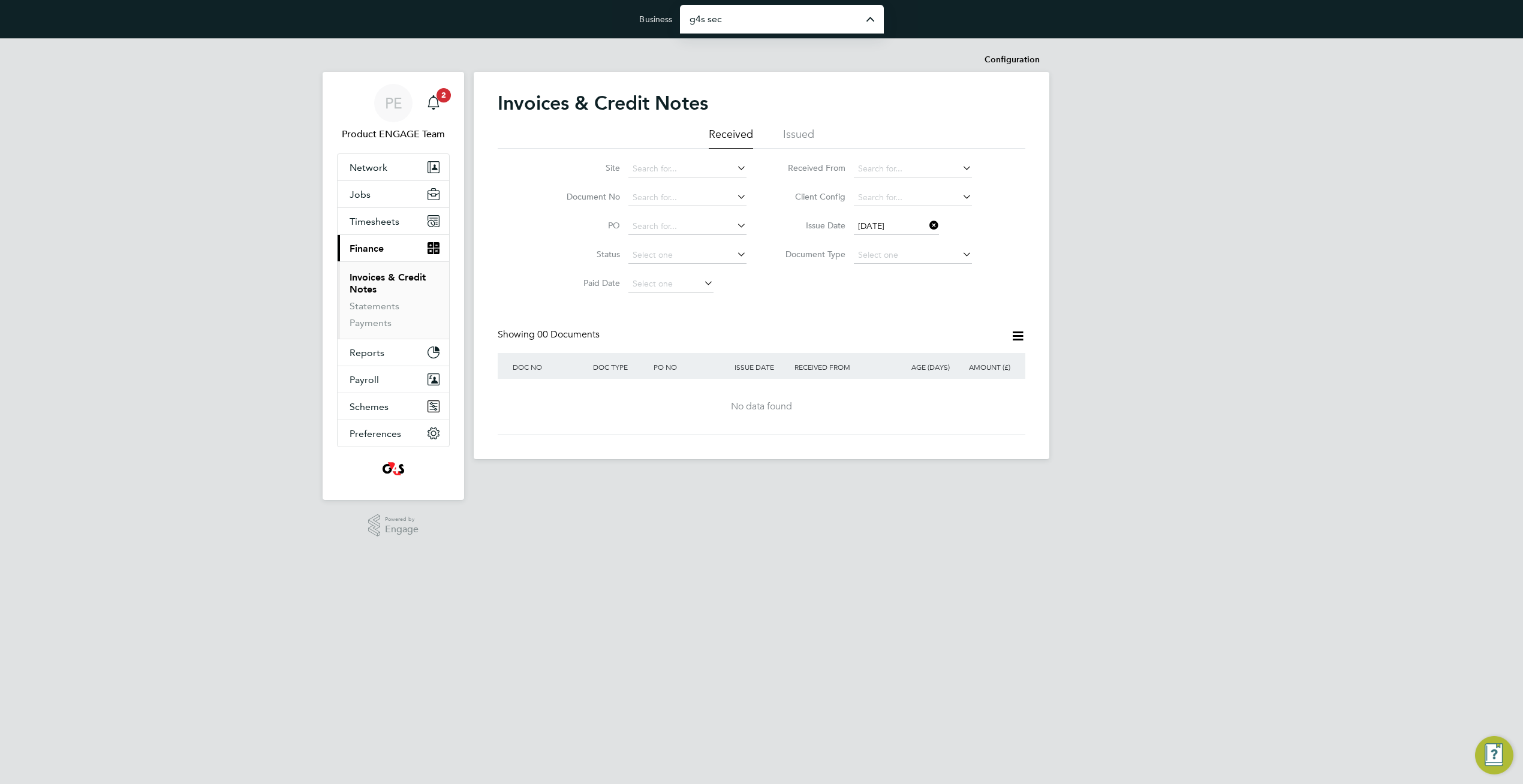
type input "G4s Secure Solutions (Uk) Limited"
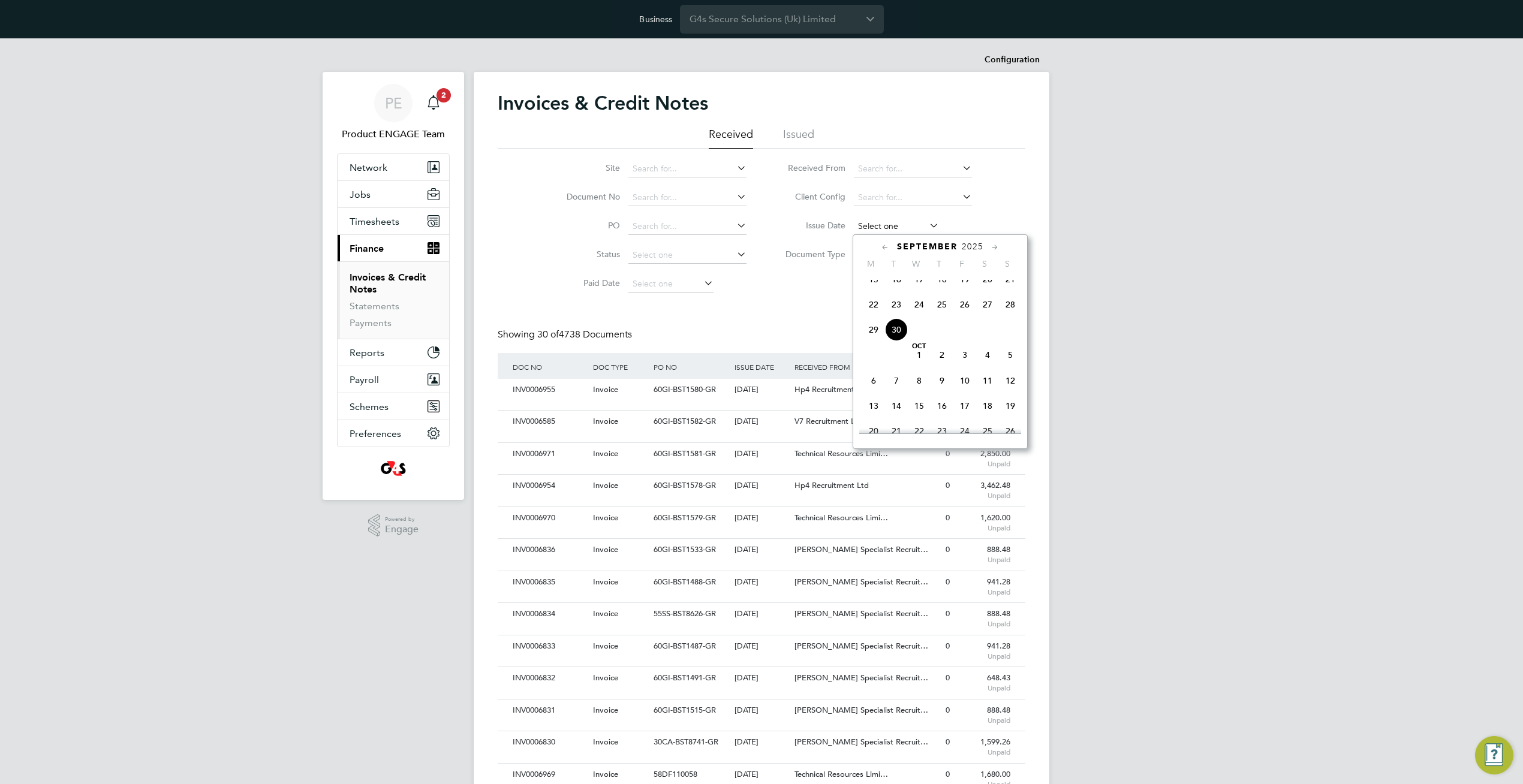
click at [869, 229] on input at bounding box center [896, 226] width 85 height 17
click at [901, 340] on span "30" at bounding box center [896, 329] width 22 height 22
type input "[DATE]"
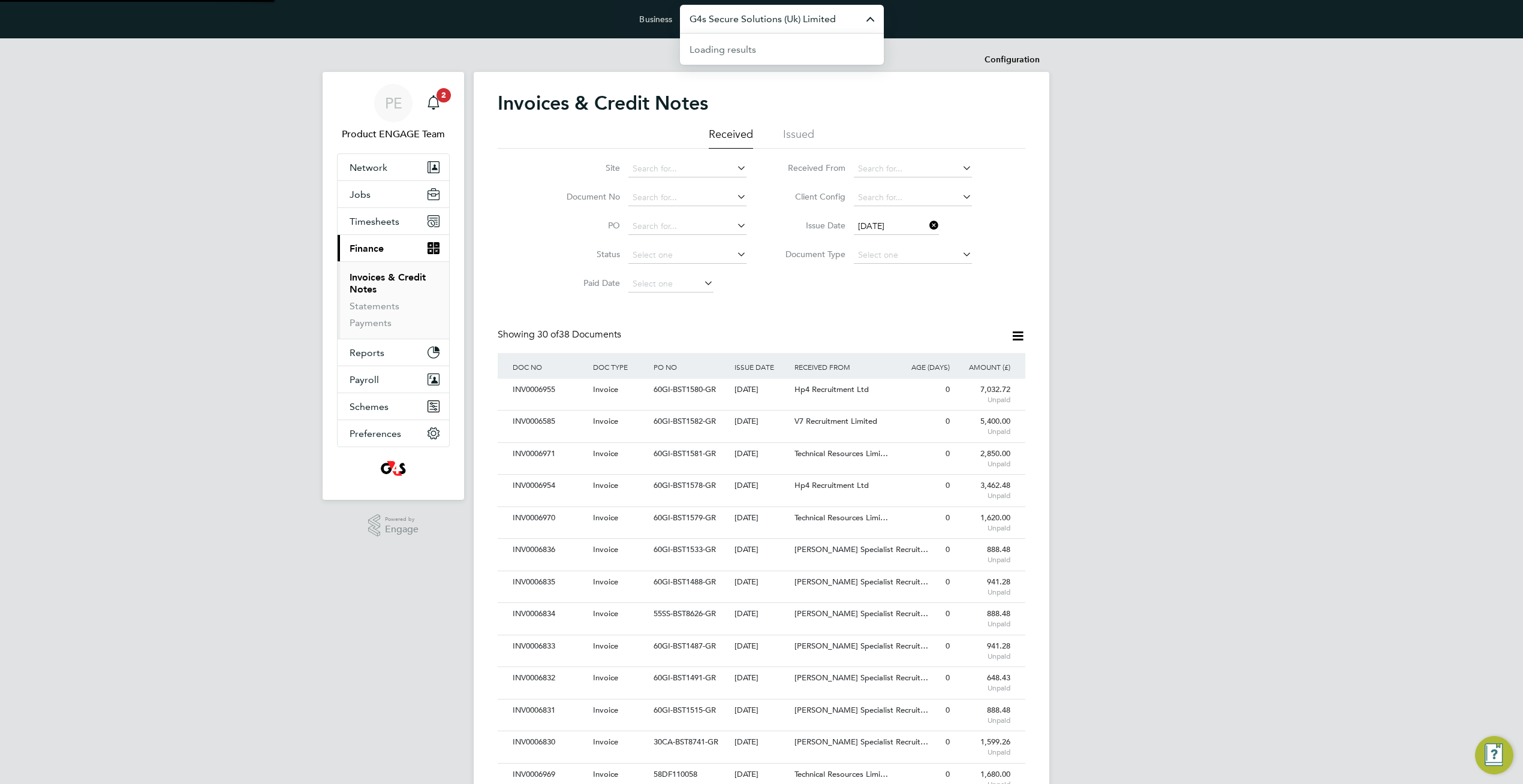
click at [740, 21] on input "G4s Secure Solutions (Uk) Limited" at bounding box center [782, 19] width 204 height 28
drag, startPoint x: 740, startPoint y: 82, endPoint x: 572, endPoint y: 28, distance: 176.5
click at [740, 81] on span "G4s Regional Management (Uk & I) Limited" at bounding box center [781, 85] width 184 height 29
type input "G4s Regional Management (Uk & I) Limited"
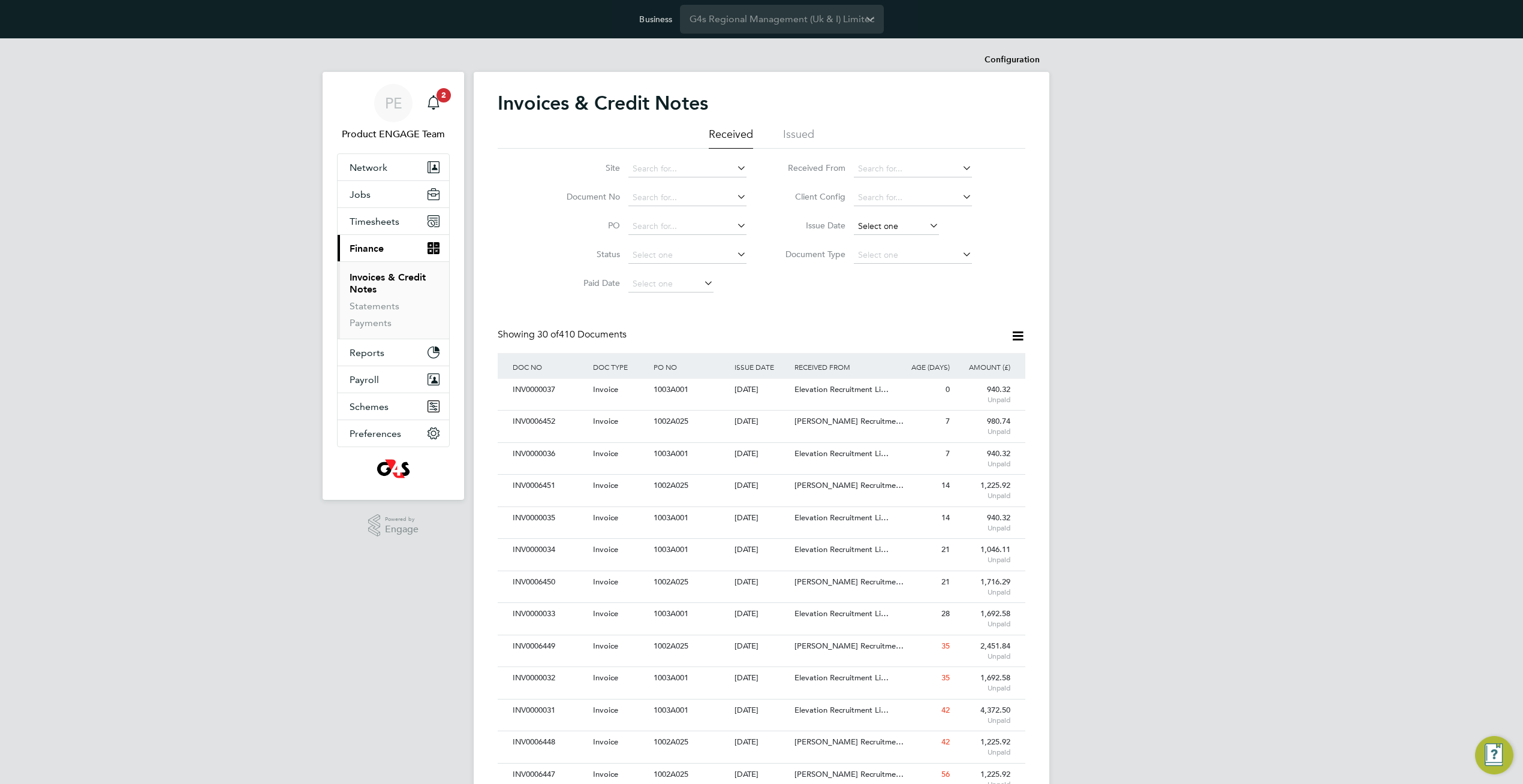
click at [910, 228] on input at bounding box center [896, 226] width 85 height 17
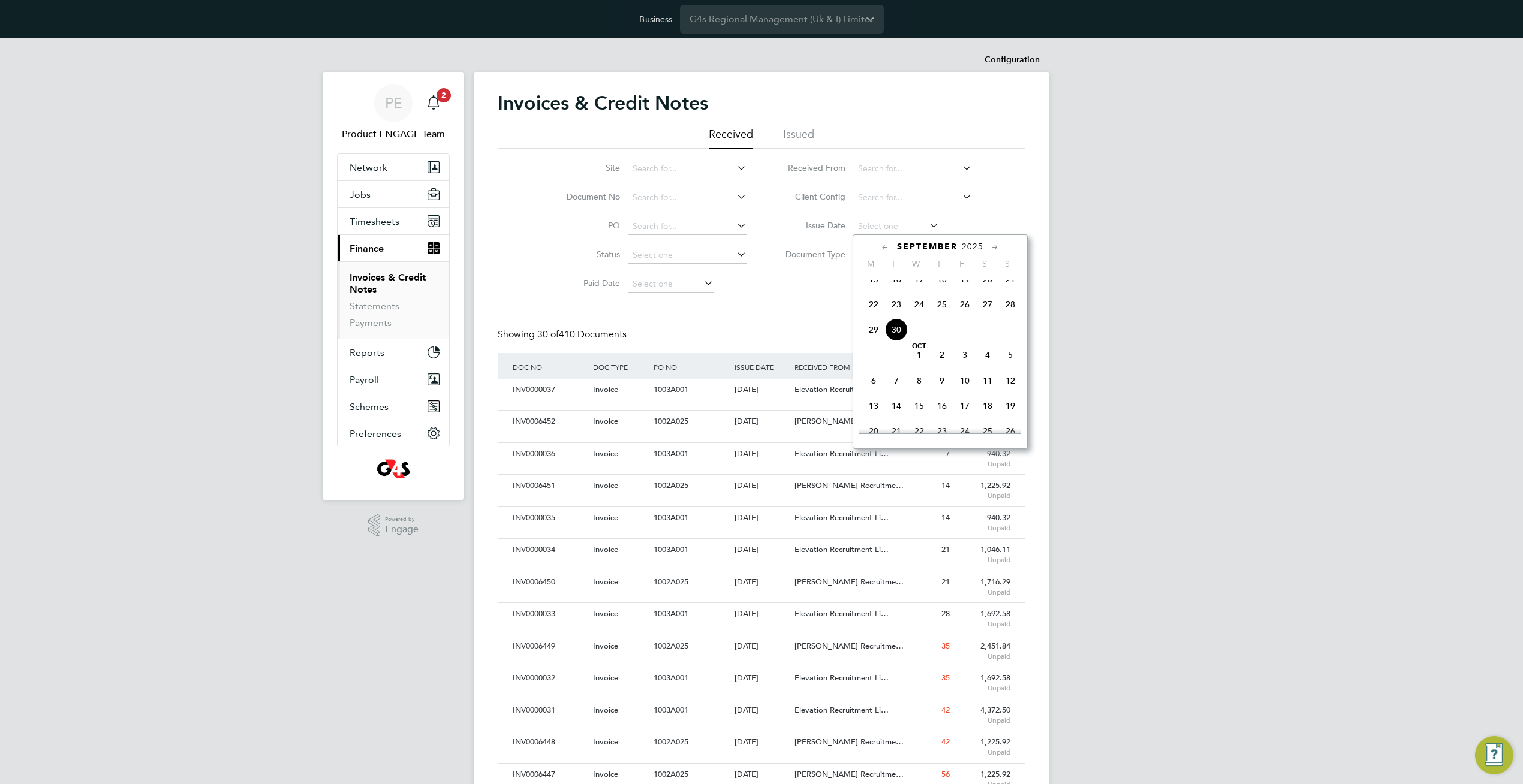
click at [905, 337] on span "30" at bounding box center [896, 329] width 22 height 22
type input "[DATE]"
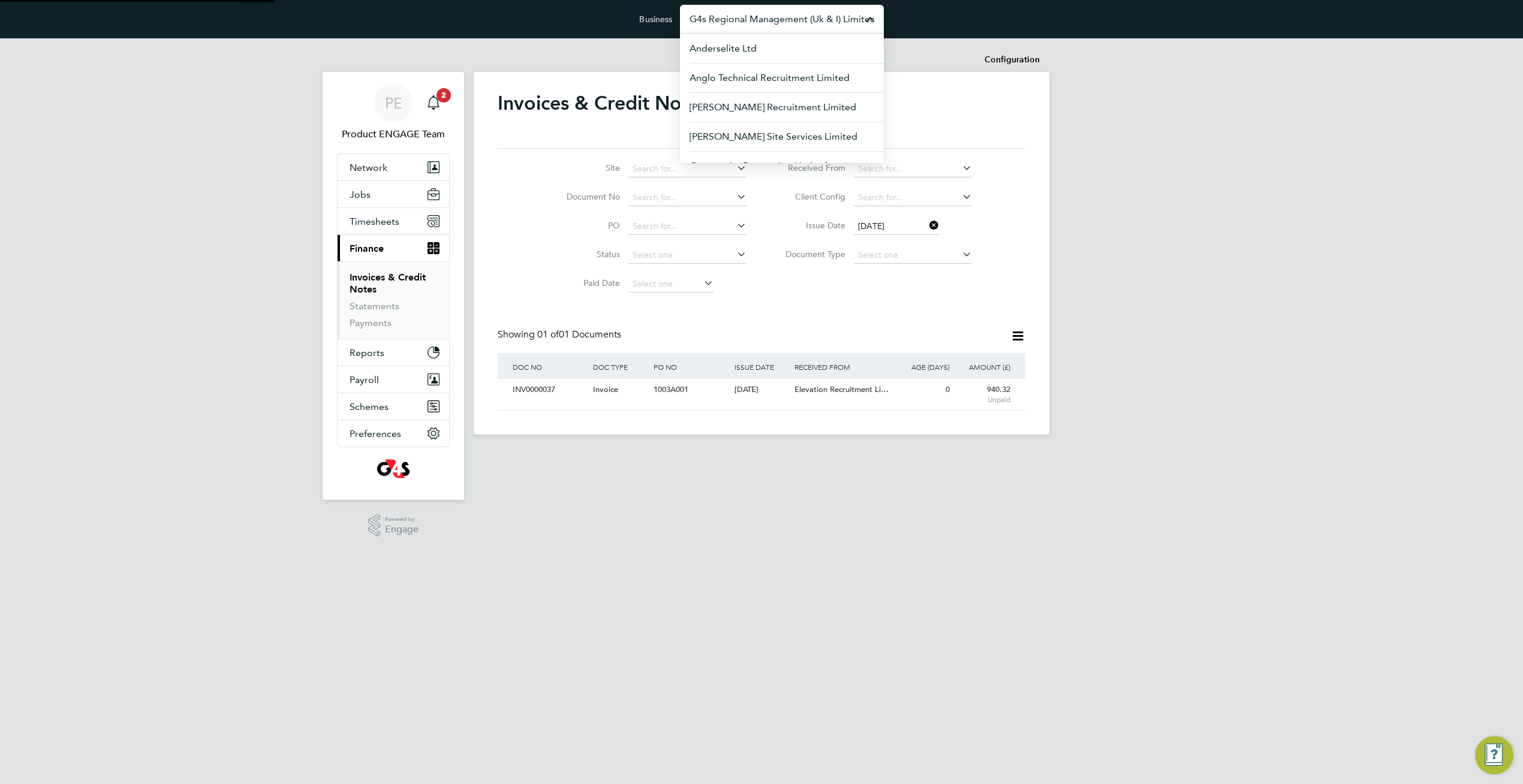
click at [769, 19] on input "G4s Regional Management (Uk & I) Limited" at bounding box center [782, 19] width 204 height 28
click at [778, 85] on span "G4s Care And Justice Services (Uk) Limited" at bounding box center [781, 85] width 184 height 29
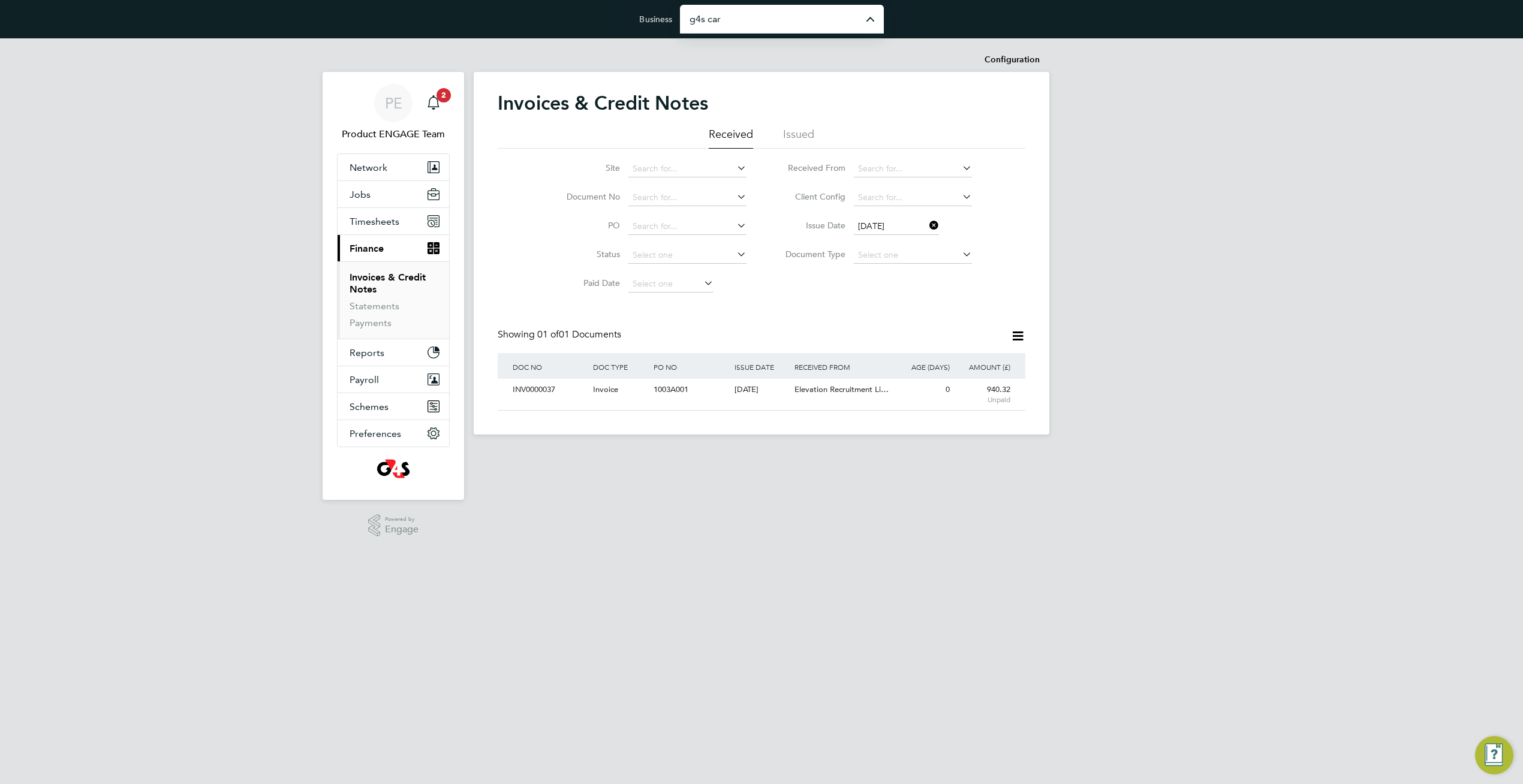
type input "G4s Care And Justice Services (Uk) Limited"
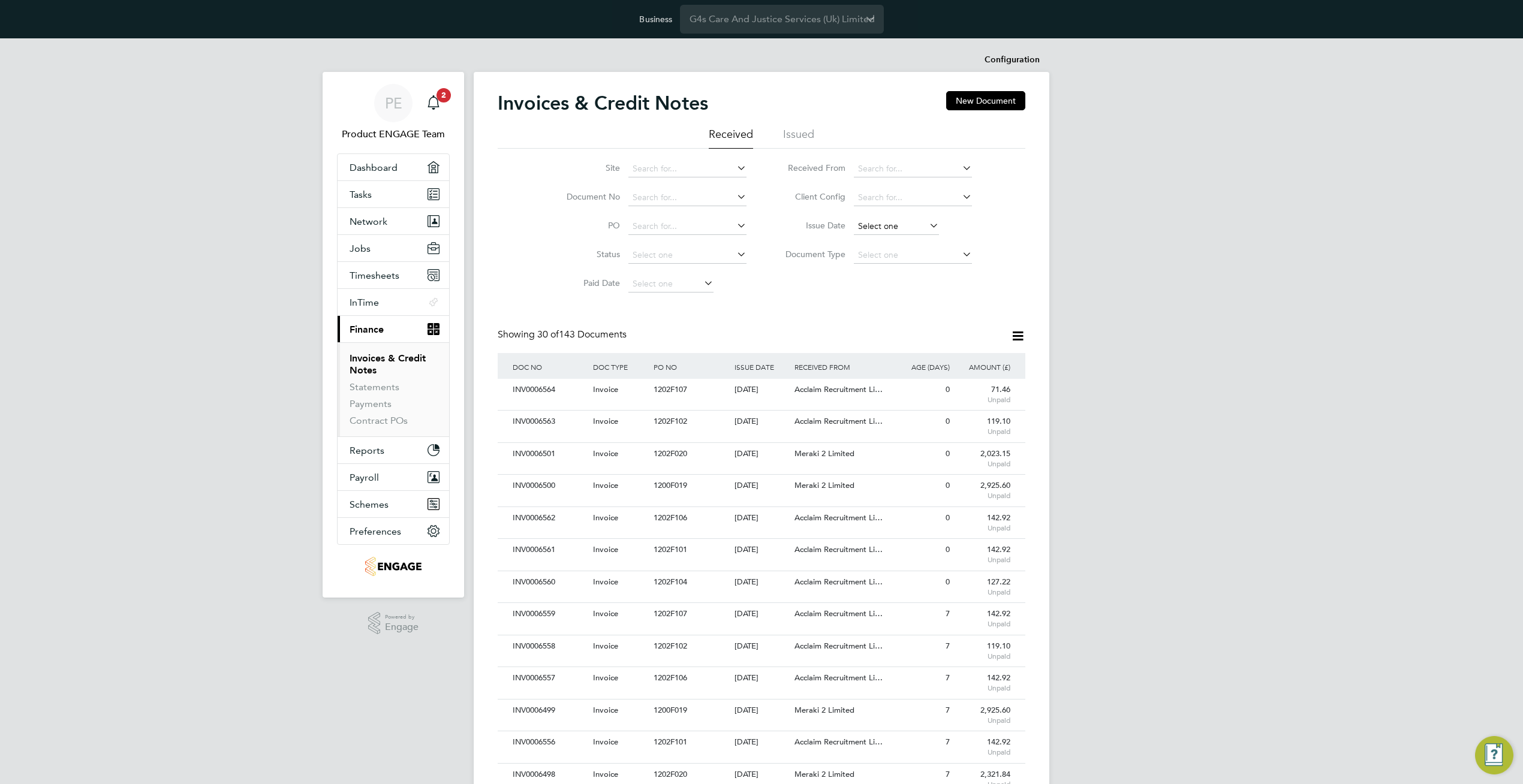
click at [911, 224] on input at bounding box center [896, 226] width 85 height 17
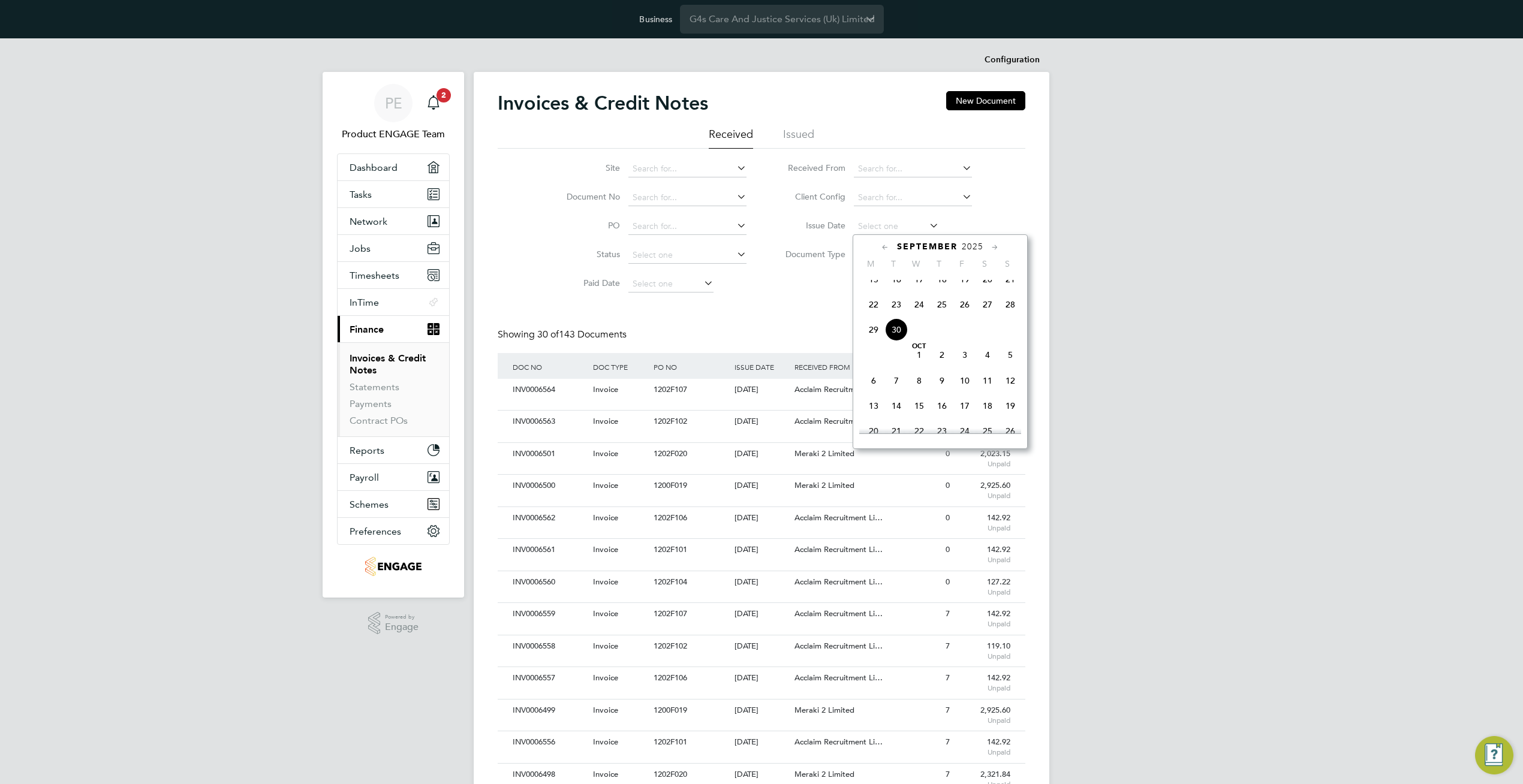
click at [900, 341] on span "30" at bounding box center [896, 329] width 22 height 22
type input "[DATE]"
